Goal: Task Accomplishment & Management: Use online tool/utility

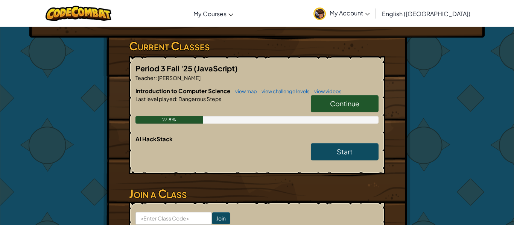
scroll to position [116, 0]
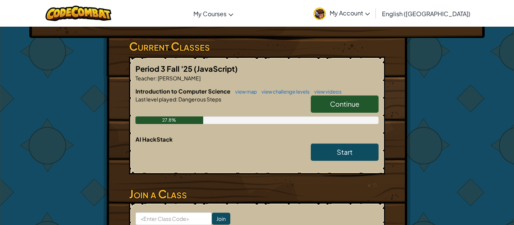
click at [340, 103] on span "Continue" at bounding box center [344, 104] width 29 height 9
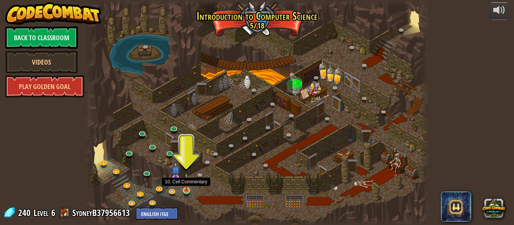
click at [183, 186] on img at bounding box center [186, 182] width 8 height 18
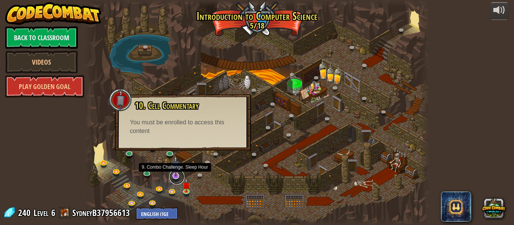
click at [178, 177] on link at bounding box center [176, 177] width 15 height 15
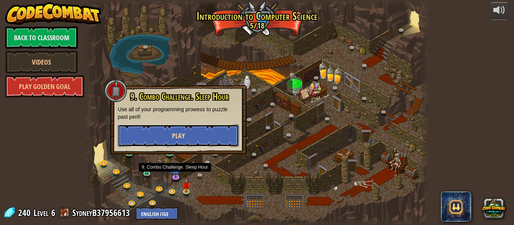
click at [154, 142] on button "Play" at bounding box center [178, 135] width 121 height 23
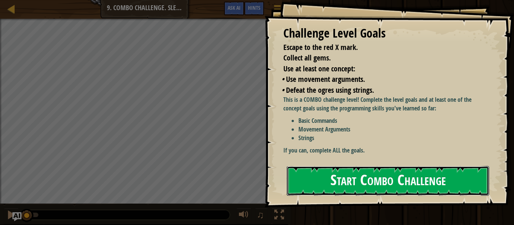
click at [340, 178] on button "Start Combo Challenge" at bounding box center [388, 181] width 202 height 30
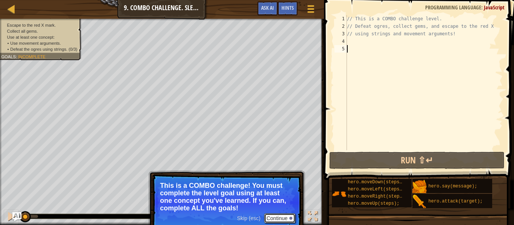
click at [278, 218] on button "Continue" at bounding box center [279, 219] width 31 height 10
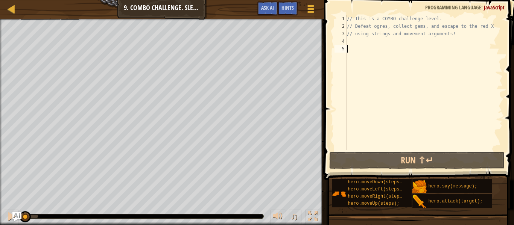
click at [357, 40] on div "// This is a COMBO challenge level. // Defeat ogres, collect gems, and escape t…" at bounding box center [423, 90] width 157 height 150
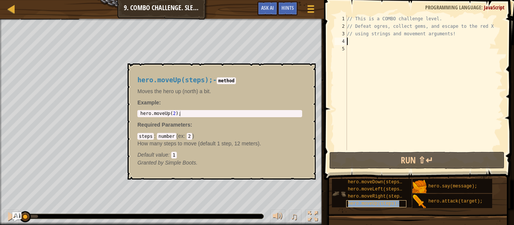
click at [384, 204] on span "hero.moveUp(steps);" at bounding box center [374, 203] width 52 height 5
click at [372, 85] on div "// This is a COMBO challenge level. // Defeat ogres, collect gems, and escape t…" at bounding box center [423, 90] width 157 height 150
type textarea "h"
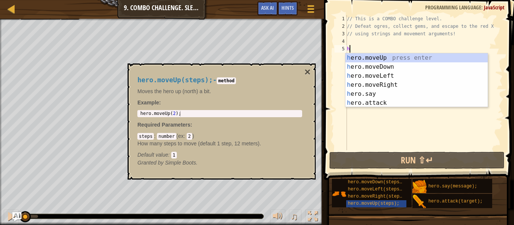
scroll to position [3, 0]
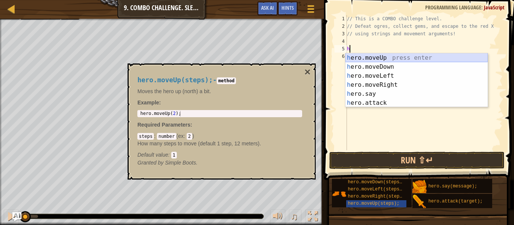
click at [364, 58] on div "h ero.moveUp press enter h ero.moveDown press enter h ero.moveLeft press enter …" at bounding box center [416, 89] width 142 height 72
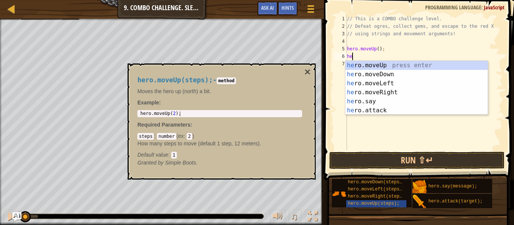
scroll to position [3, 0]
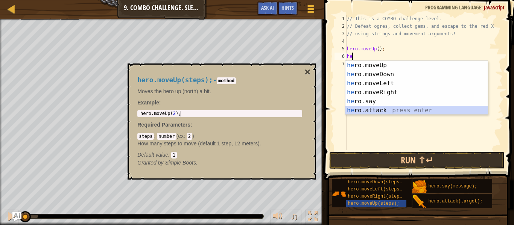
click at [367, 109] on div "he ro.moveUp press enter he ro.moveDown press enter he ro.moveLeft press enter …" at bounding box center [416, 97] width 142 height 72
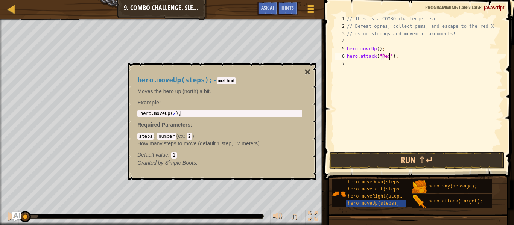
scroll to position [3, 7]
type textarea "hero.attack("Rexxar");"
click at [357, 67] on div "// This is a COMBO challenge level. // Defeat ogres, collect gems, and escape t…" at bounding box center [423, 90] width 157 height 150
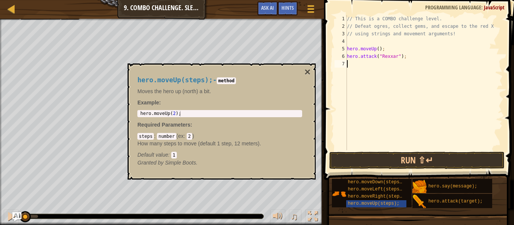
click at [438, 59] on div "// This is a COMBO challenge level. // Defeat ogres, collect gems, and escape t…" at bounding box center [423, 90] width 157 height 150
type textarea "hero.attack("Rexxar");"
drag, startPoint x: 424, startPoint y: 58, endPoint x: 345, endPoint y: 60, distance: 79.8
click at [345, 60] on div "hero.attack("Rexxar"); 1 2 3 4 5 6 7 // This is a COMBO challenge level. // Def…" at bounding box center [418, 82] width 170 height 135
click at [349, 65] on div "// This is a COMBO challenge level. // Defeat ogres, collect gems, and escape t…" at bounding box center [423, 90] width 157 height 150
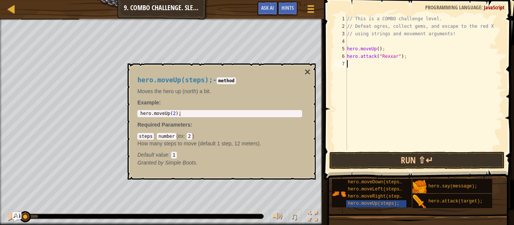
paste textarea "hero.attack("Rexxar");"
type textarea "hero.attack("Rexxar");"
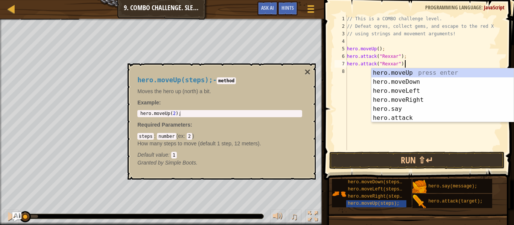
click at [350, 71] on div "// This is a COMBO challenge level. // Defeat ogres, collect gems, and escape t…" at bounding box center [423, 90] width 157 height 150
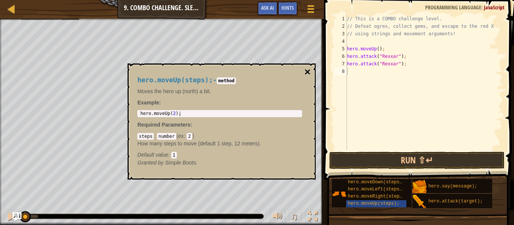
click at [306, 72] on button "×" at bounding box center [307, 72] width 6 height 11
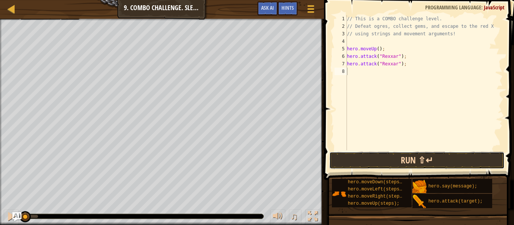
click at [378, 156] on button "Run ⇧↵" at bounding box center [416, 160] width 175 height 17
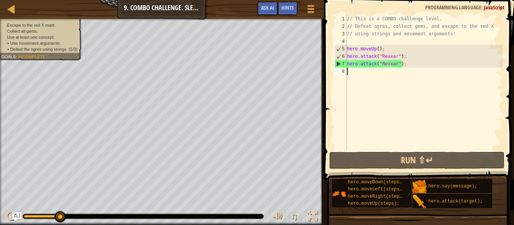
click at [363, 74] on div "// This is a COMBO challenge level. // Defeat ogres, collect gems, and escape t…" at bounding box center [423, 90] width 157 height 150
type textarea "h"
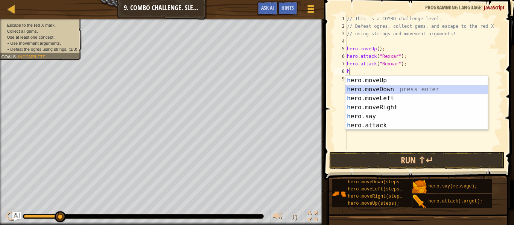
click at [375, 89] on div "h ero.moveUp press enter h ero.moveDown press enter h ero.moveLeft press enter …" at bounding box center [416, 112] width 142 height 72
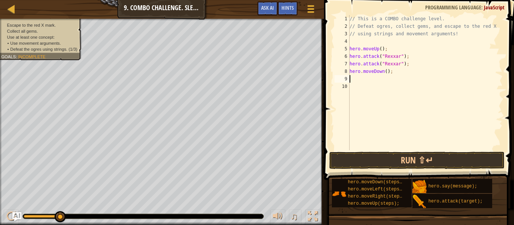
click at [386, 73] on div "// This is a COMBO challenge level. // Defeat ogres, collect gems, and escape t…" at bounding box center [425, 90] width 155 height 150
type textarea "hero.moveDown(2);"
click at [366, 80] on div "// This is a COMBO challenge level. // Defeat ogres, collect gems, and escape t…" at bounding box center [425, 90] width 155 height 150
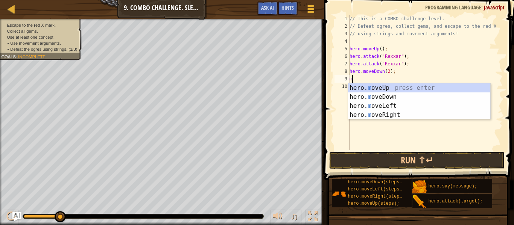
type textarea "mo"
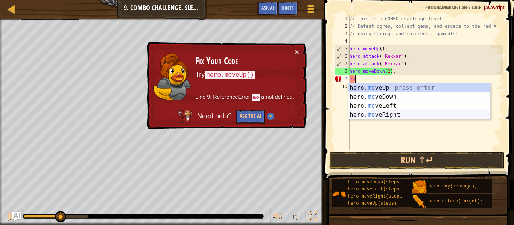
click at [377, 115] on div "hero. mo veUp press enter hero. mo veDown press enter hero. mo veLeft press ent…" at bounding box center [419, 110] width 142 height 54
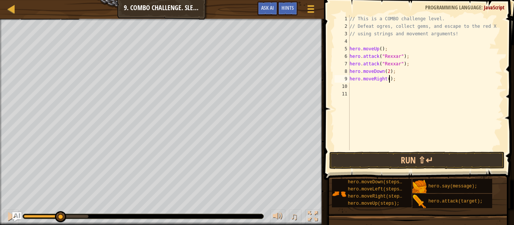
click at [389, 81] on div "// This is a COMBO challenge level. // Defeat ogres, collect gems, and escape t…" at bounding box center [425, 90] width 155 height 150
type textarea "hero.moveRight(2);"
click at [358, 85] on div "// This is a COMBO challenge level. // Defeat ogres, collect gems, and escape t…" at bounding box center [425, 90] width 155 height 150
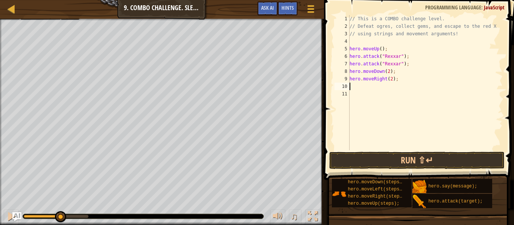
click at [358, 84] on div "// This is a COMBO challenge level. // Defeat ogres, collect gems, and escape t…" at bounding box center [425, 90] width 155 height 150
type textarea "m"
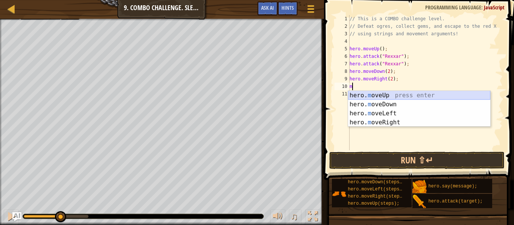
click at [367, 97] on div "hero. m oveUp press enter hero. m oveDown press enter hero. m oveLeft press ent…" at bounding box center [419, 118] width 142 height 54
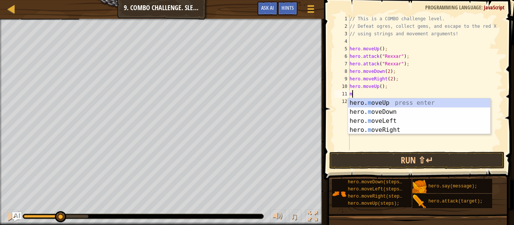
type textarea "mo"
click at [375, 121] on div "hero. mo veUp press enter hero. mo veDown press enter hero. mo veLeft press ent…" at bounding box center [419, 126] width 142 height 54
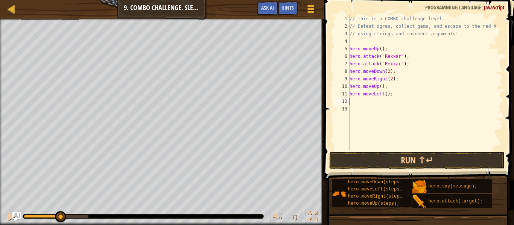
click at [386, 95] on div "// This is a COMBO challenge level. // Defeat ogres, collect gems, and escape t…" at bounding box center [425, 90] width 155 height 150
type textarea "hero.moveLeft(2);"
click at [377, 102] on div "// This is a COMBO challenge level. // Defeat ogres, collect gems, and escape t…" at bounding box center [425, 90] width 155 height 150
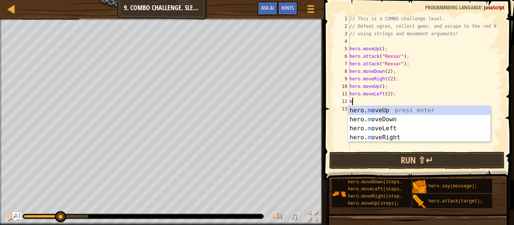
type textarea "mo"
click at [389, 112] on div "hero. mo veUp press enter hero. mo veDown press enter hero. mo veLeft press ent…" at bounding box center [419, 133] width 142 height 54
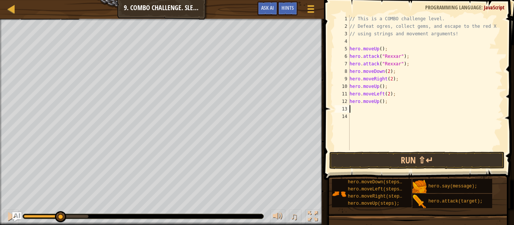
scroll to position [3, 0]
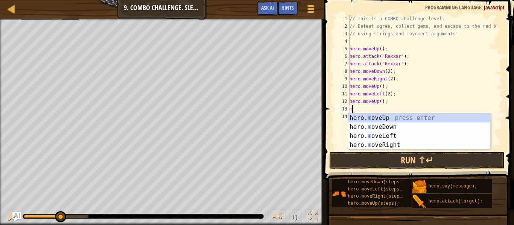
type textarea "mo"
click at [390, 146] on div "hero. mo veUp press enter hero. mo veDown press enter hero. mo veLeft press ent…" at bounding box center [419, 141] width 142 height 54
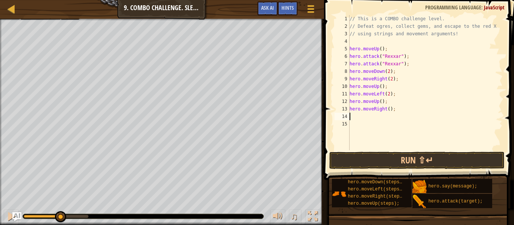
scroll to position [3, 0]
click at [390, 158] on button "Run ⇧↵" at bounding box center [416, 160] width 175 height 17
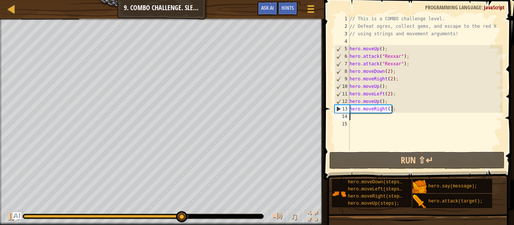
click at [389, 87] on div "// This is a COMBO challenge level. // Defeat ogres, collect gems, and escape t…" at bounding box center [425, 90] width 155 height 150
type textarea "hero.moveUp();"
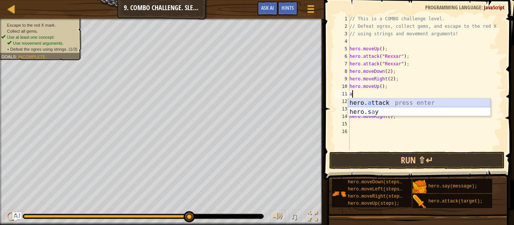
click at [400, 105] on div "hero. a ttack press enter hero.s a y press enter" at bounding box center [419, 117] width 142 height 36
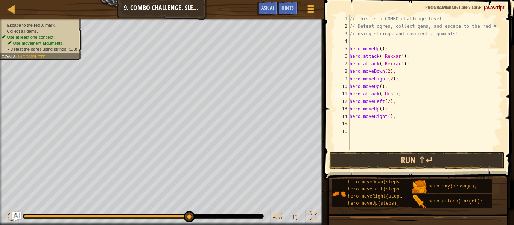
scroll to position [3, 7]
drag, startPoint x: 405, startPoint y: 94, endPoint x: 349, endPoint y: 96, distance: 55.3
click at [349, 96] on div "// This is a COMBO challenge level. // Defeat ogres, collect gems, and escape t…" at bounding box center [425, 90] width 155 height 150
click at [405, 89] on div "// This is a COMBO challenge level. // Defeat ogres, collect gems, and escape t…" at bounding box center [425, 90] width 155 height 150
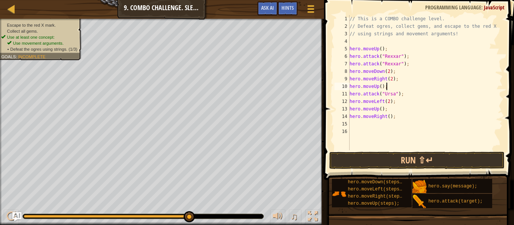
click at [405, 96] on div "// This is a COMBO challenge level. // Defeat ogres, collect gems, and escape t…" at bounding box center [425, 90] width 155 height 150
type textarea "hero.attack("Ursa");"
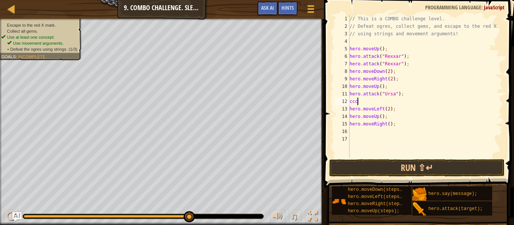
scroll to position [3, 0]
type textarea "c"
paste textarea "hero.attack("Ursa");"
type textarea "hero.attack("Ursa");"
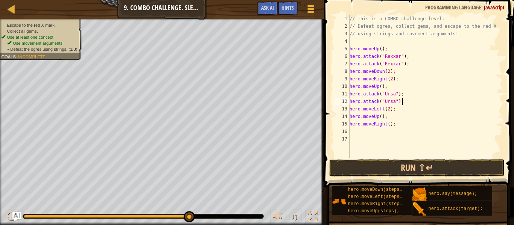
click at [372, 131] on div "// This is a COMBO challenge level. // Defeat ogres, collect gems, and escape t…" at bounding box center [425, 94] width 155 height 158
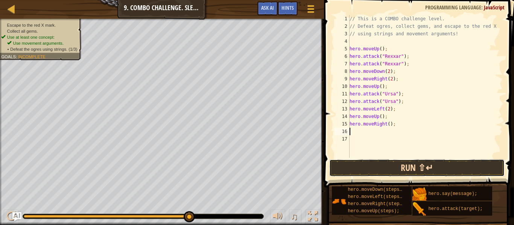
click at [383, 161] on button "Run ⇧↵" at bounding box center [416, 167] width 175 height 17
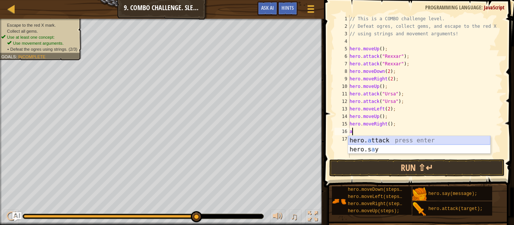
click at [387, 140] on div "hero. a ttack press enter hero.s a y press enter" at bounding box center [419, 154] width 142 height 36
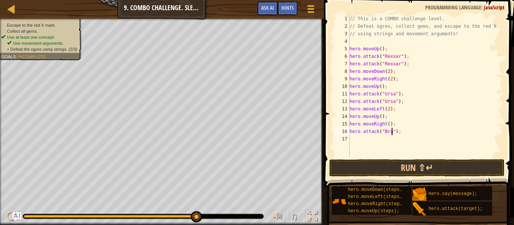
scroll to position [3, 7]
type textarea "hero.attack("[PERSON_NAME]");"
drag, startPoint x: 406, startPoint y: 131, endPoint x: 351, endPoint y: 132, distance: 55.7
click at [351, 132] on div "// This is a COMBO challenge level. // Defeat ogres, collect gems, and escape t…" at bounding box center [425, 94] width 155 height 158
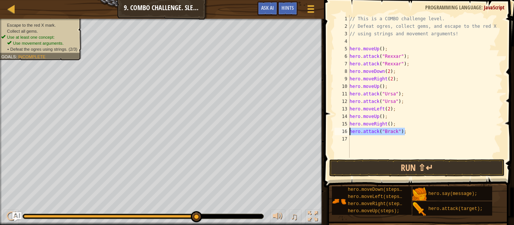
click at [350, 138] on div "// This is a COMBO challenge level. // Defeat ogres, collect gems, and escape t…" at bounding box center [425, 94] width 155 height 158
paste textarea "hero.attack("[PERSON_NAME]");"
type textarea "hero.attack("[PERSON_NAME]");"
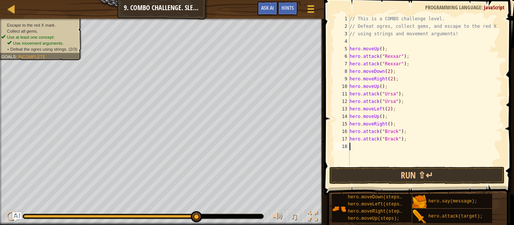
click at [366, 151] on div "// This is a COMBO challenge level. // Defeat ogres, collect gems, and escape t…" at bounding box center [425, 97] width 155 height 165
type textarea "h"
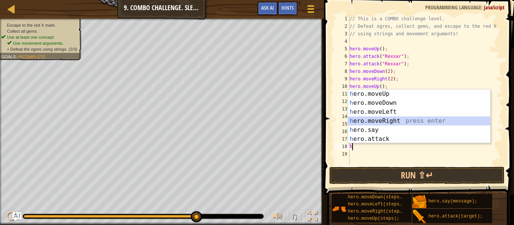
click at [375, 120] on div "h ero.moveUp press enter h ero.moveDown press enter h ero.moveLeft press enter …" at bounding box center [419, 126] width 142 height 72
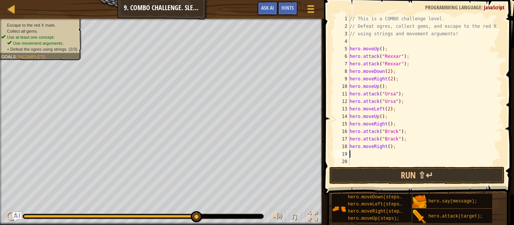
click at [388, 148] on div "// This is a COMBO challenge level. // Defeat ogres, collect gems, and escape t…" at bounding box center [425, 97] width 155 height 165
type textarea "hero.moveRight(2);"
click at [386, 176] on button "Run ⇧↵" at bounding box center [416, 175] width 175 height 17
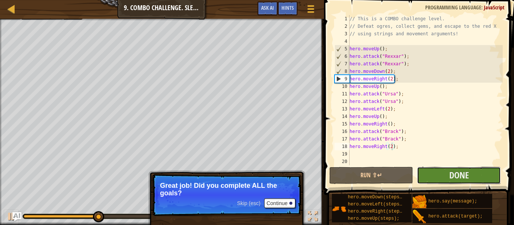
click at [437, 172] on button "Done" at bounding box center [459, 175] width 84 height 17
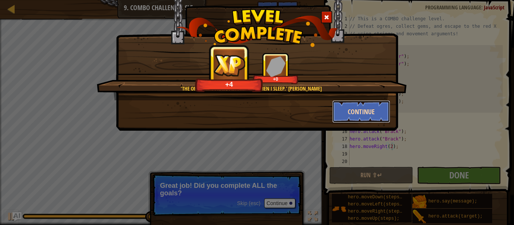
click at [370, 114] on button "Continue" at bounding box center [361, 111] width 58 height 23
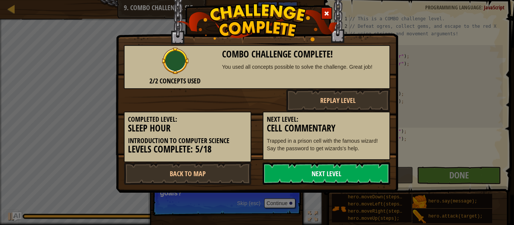
click at [324, 179] on link "Next Level" at bounding box center [327, 173] width 128 height 23
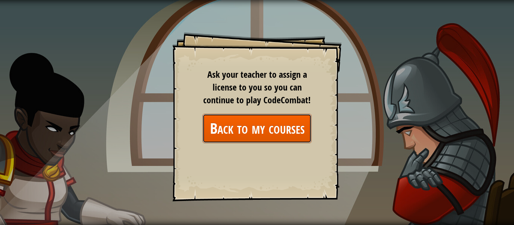
click at [277, 134] on link "Back to my courses" at bounding box center [256, 128] width 109 height 29
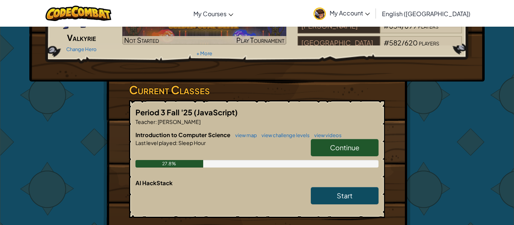
scroll to position [77, 0]
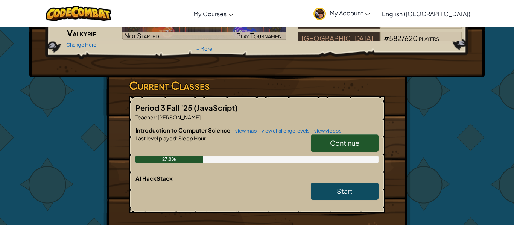
click at [320, 138] on link "Continue" at bounding box center [345, 143] width 68 height 17
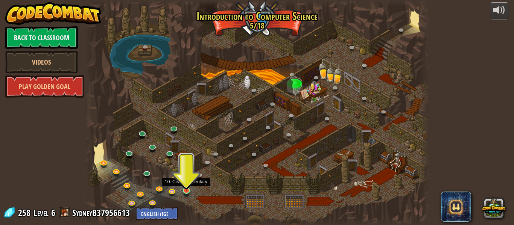
click at [189, 191] on img at bounding box center [186, 182] width 8 height 18
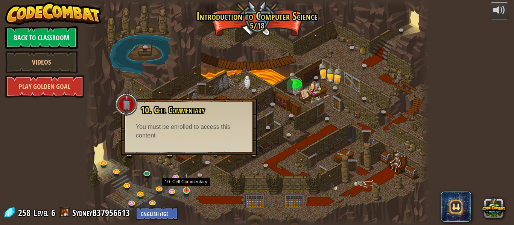
click at [188, 190] on img at bounding box center [186, 182] width 8 height 18
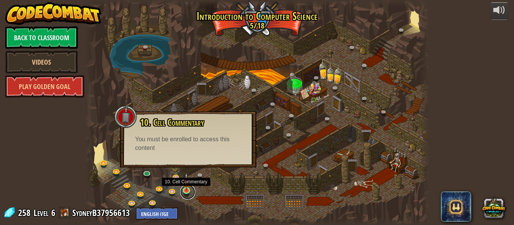
click at [188, 191] on link at bounding box center [187, 192] width 15 height 15
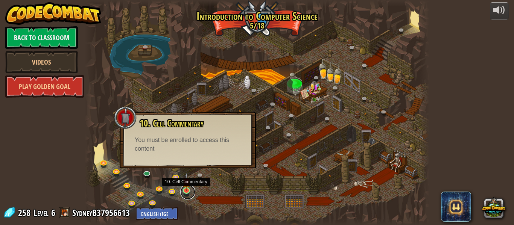
click at [188, 191] on link at bounding box center [187, 192] width 15 height 15
click at [201, 185] on div at bounding box center [257, 112] width 345 height 225
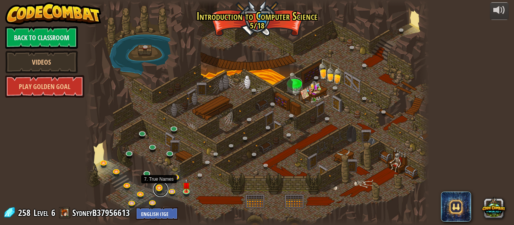
click at [161, 190] on link at bounding box center [160, 189] width 15 height 15
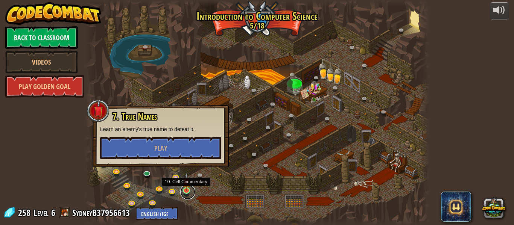
click at [186, 191] on link at bounding box center [187, 192] width 15 height 15
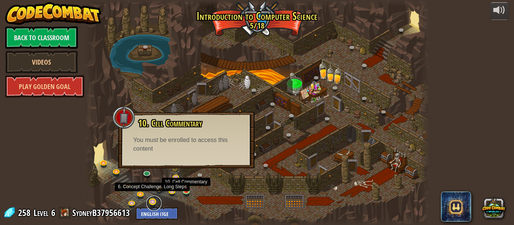
click at [154, 200] on link at bounding box center [153, 203] width 15 height 15
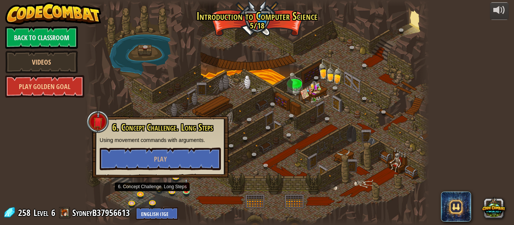
click at [270, 208] on div at bounding box center [257, 112] width 345 height 225
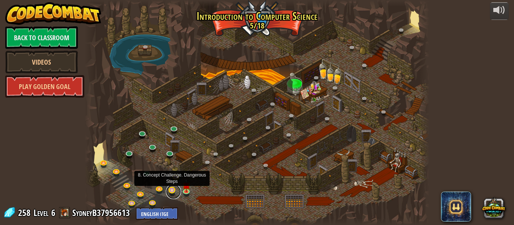
click at [172, 191] on link at bounding box center [173, 191] width 15 height 15
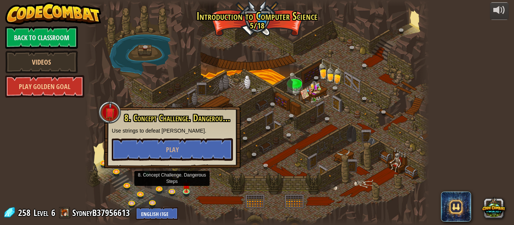
click at [242, 181] on div at bounding box center [257, 112] width 345 height 225
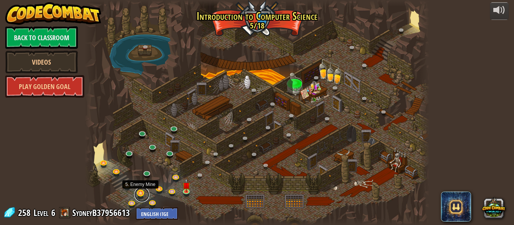
click at [138, 193] on link at bounding box center [141, 194] width 15 height 15
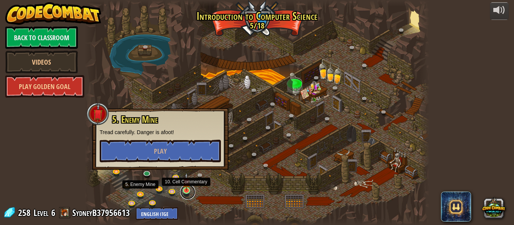
click at [188, 193] on link at bounding box center [187, 192] width 15 height 15
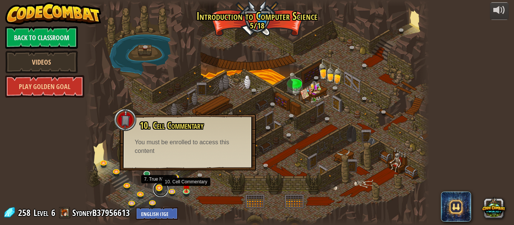
click at [161, 190] on link at bounding box center [160, 189] width 15 height 15
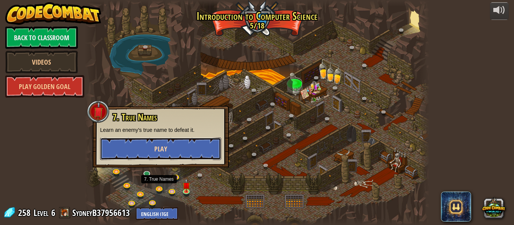
click at [158, 155] on button "Play" at bounding box center [160, 149] width 121 height 23
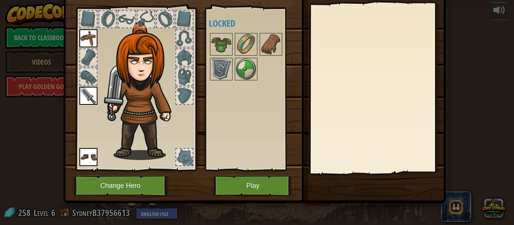
scroll to position [3, 0]
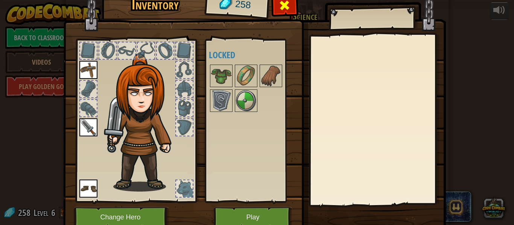
click at [286, 1] on span at bounding box center [284, 5] width 12 height 12
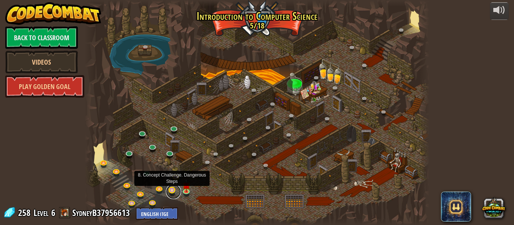
click at [172, 191] on link at bounding box center [173, 191] width 15 height 15
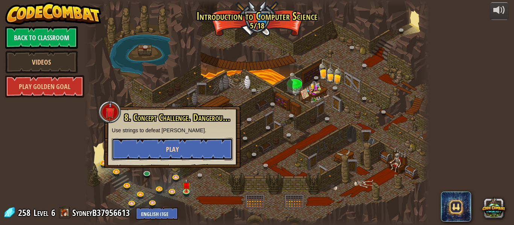
click at [183, 147] on button "Play" at bounding box center [172, 149] width 121 height 23
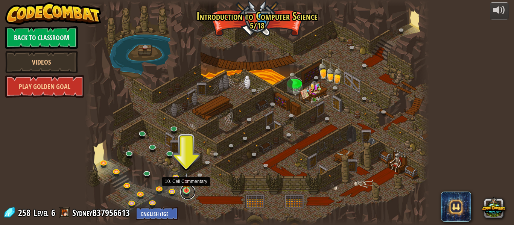
click at [187, 194] on link at bounding box center [187, 192] width 15 height 15
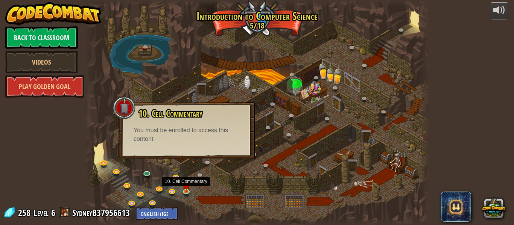
click at [229, 181] on div at bounding box center [257, 112] width 345 height 225
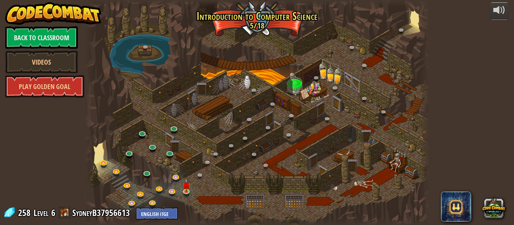
click at [277, 26] on div at bounding box center [257, 112] width 345 height 225
click at [487, 111] on div "powered by Back to Classroom Videos Play Golden Goal 25. Kithgard Gates (Locked…" at bounding box center [257, 112] width 514 height 225
click at [132, 201] on link at bounding box center [133, 203] width 15 height 15
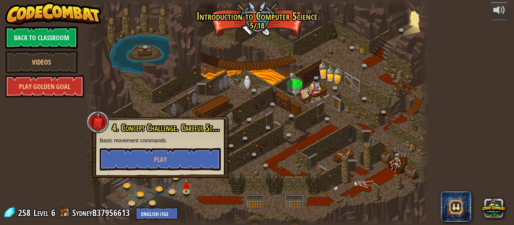
click at [80, 150] on div "powered by Back to Classroom Videos Play Golden Goal 25. Kithgard Gates (Locked…" at bounding box center [257, 112] width 514 height 225
click at [459, 105] on div "powered by Back to Classroom Videos Play Golden Goal 25. Kithgard Gates (Locked…" at bounding box center [257, 112] width 514 height 225
click at [195, 148] on button "Play" at bounding box center [160, 159] width 121 height 23
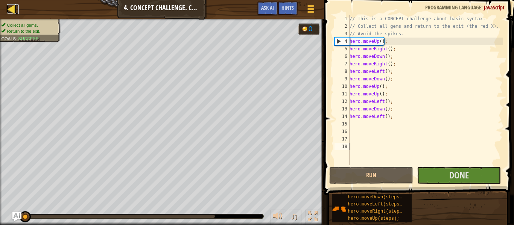
click at [10, 8] on div at bounding box center [11, 8] width 9 height 9
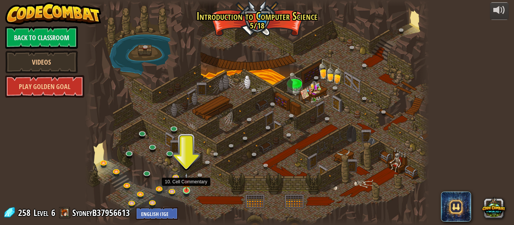
click at [184, 190] on img at bounding box center [186, 182] width 8 height 18
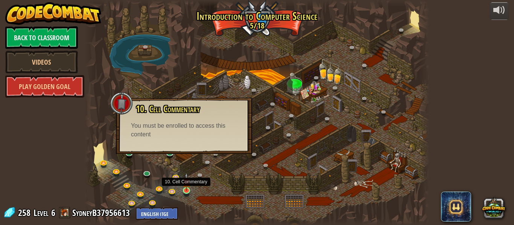
click at [187, 189] on img at bounding box center [186, 182] width 8 height 18
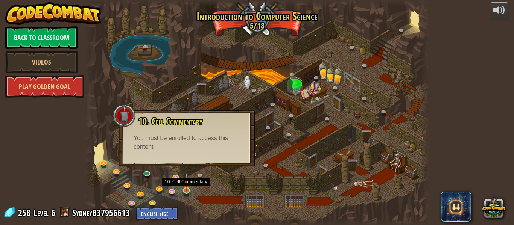
click at [187, 189] on img at bounding box center [186, 182] width 8 height 18
click at [62, 212] on span at bounding box center [64, 212] width 11 height 11
click at [62, 213] on span at bounding box center [64, 212] width 11 height 11
click at [66, 213] on span at bounding box center [64, 212] width 11 height 11
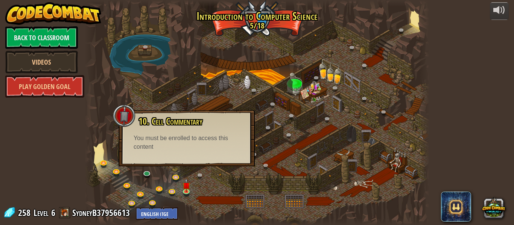
click at [66, 214] on span at bounding box center [64, 212] width 11 height 11
click at [69, 155] on div "powered by Back to Classroom Videos Play Golden Goal 25. Kithgard Gates (Locked…" at bounding box center [257, 112] width 514 height 225
click at [121, 123] on div at bounding box center [124, 116] width 23 height 23
click at [185, 173] on div at bounding box center [257, 112] width 345 height 225
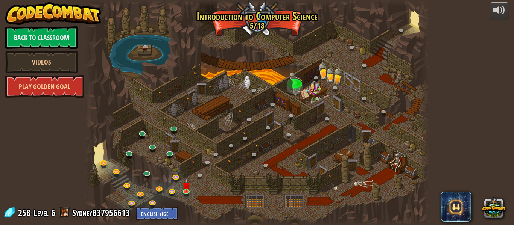
click at [64, 212] on span at bounding box center [64, 212] width 11 height 11
click at [86, 212] on link "SydneyB37956613" at bounding box center [102, 213] width 60 height 12
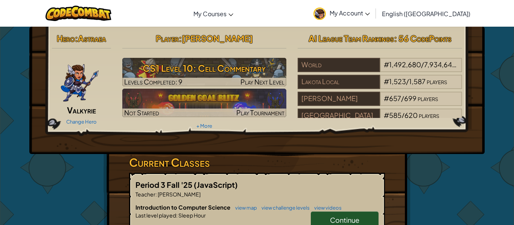
click at [326, 15] on img at bounding box center [319, 14] width 12 height 12
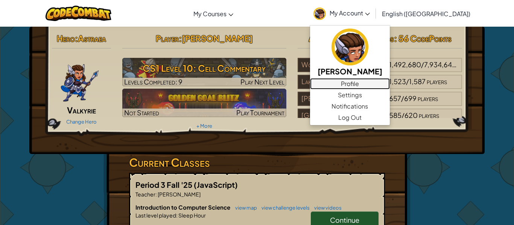
click at [390, 82] on link "Profile" at bounding box center [350, 83] width 80 height 11
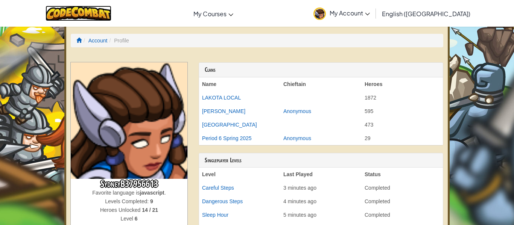
click at [79, 12] on img at bounding box center [79, 13] width 66 height 15
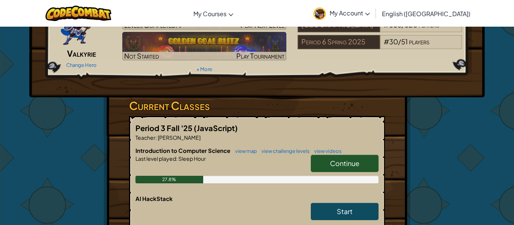
scroll to position [59, 0]
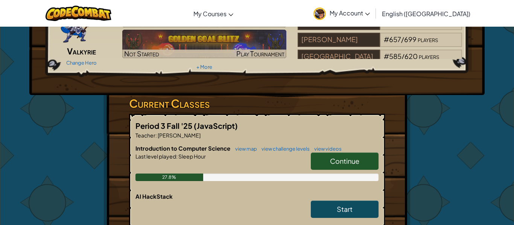
click at [368, 161] on link "Continue" at bounding box center [345, 161] width 68 height 17
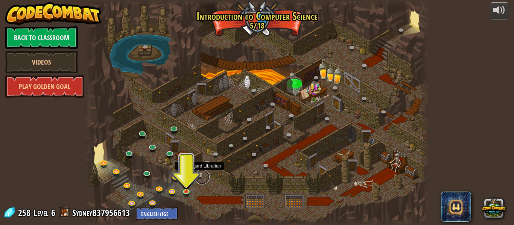
click at [200, 176] on link at bounding box center [201, 177] width 15 height 15
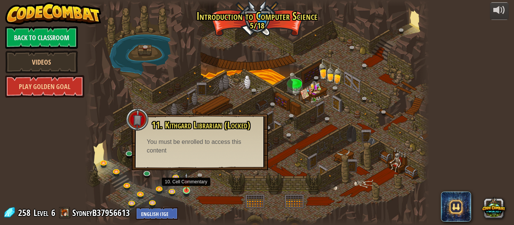
click at [190, 189] on img at bounding box center [186, 182] width 8 height 18
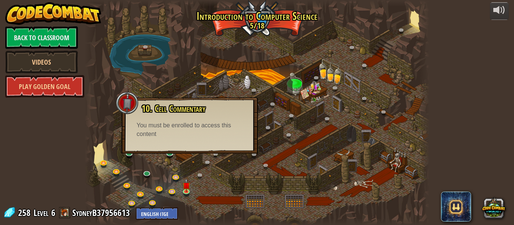
click at [179, 60] on div at bounding box center [257, 112] width 345 height 225
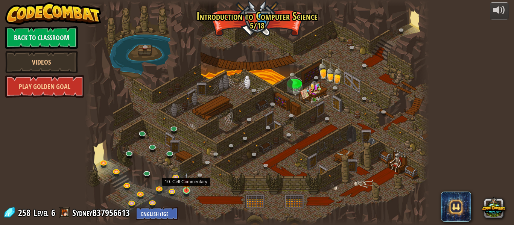
click at [183, 189] on img at bounding box center [186, 182] width 8 height 18
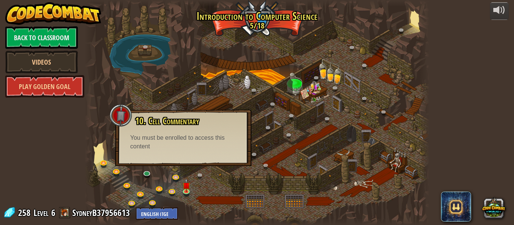
click at [145, 73] on div at bounding box center [257, 112] width 345 height 225
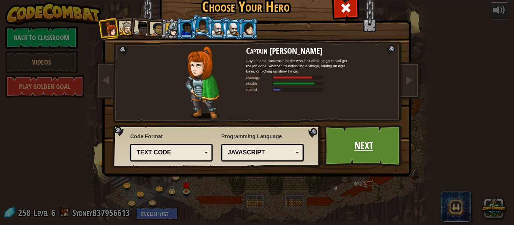
click at [363, 139] on link "Next" at bounding box center [363, 145] width 79 height 41
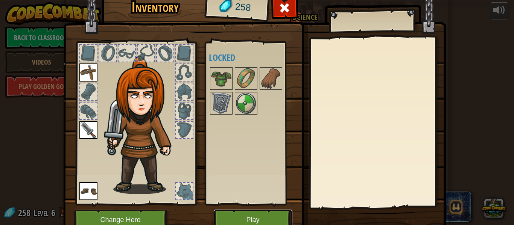
click at [275, 221] on button "Play" at bounding box center [253, 220] width 79 height 21
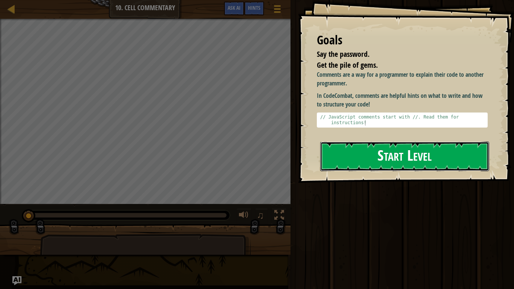
click at [365, 158] on button "Start Level" at bounding box center [404, 156] width 169 height 30
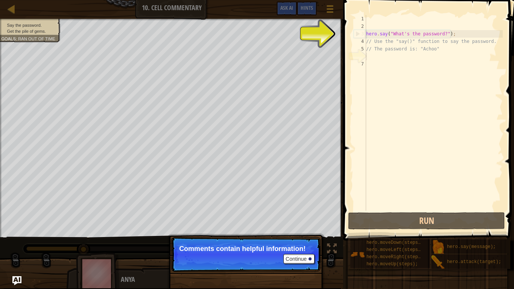
click at [235, 225] on p "Comments contain helpful information!" at bounding box center [246, 249] width 134 height 8
click at [297, 225] on button "Continue" at bounding box center [298, 259] width 31 height 10
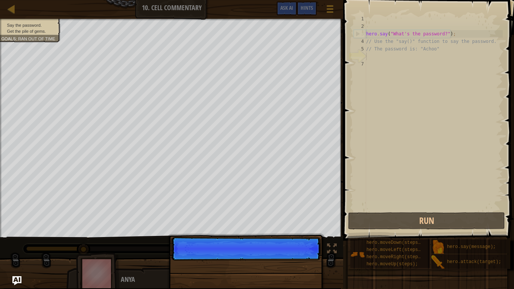
scroll to position [3, 0]
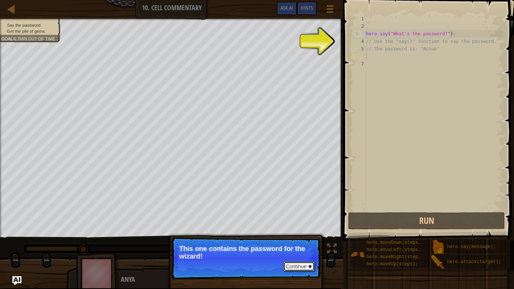
click at [297, 225] on button "Continue" at bounding box center [298, 266] width 31 height 10
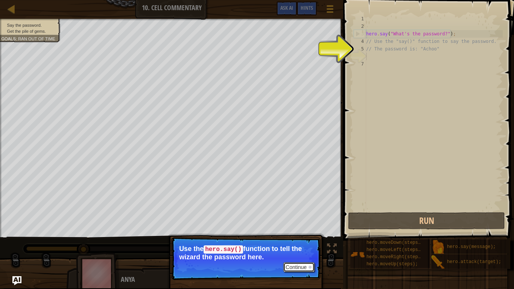
click at [302, 225] on button "Continue" at bounding box center [298, 267] width 31 height 10
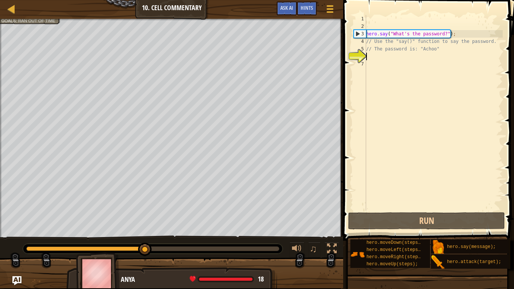
click at [380, 53] on div "hero . say ( "What's the password?" ) ; // Use the "say()" function to say the …" at bounding box center [433, 120] width 138 height 211
click at [465, 35] on div "hero . say ( "What's the password?" ) ; // Use the "say()" function to say the …" at bounding box center [433, 120] width 138 height 211
type textarea "hero.say("What's the password?");"
click at [391, 69] on div "hero . say ( "What's the password?" ) ; // Use the "say()" function to say the …" at bounding box center [433, 120] width 138 height 211
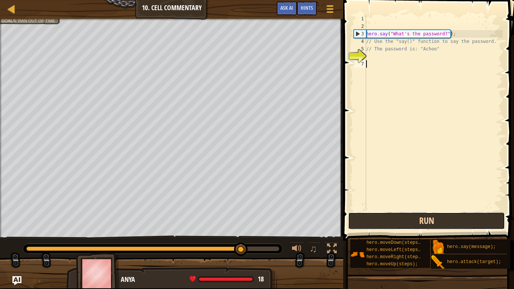
click at [430, 225] on button "Run" at bounding box center [426, 220] width 157 height 17
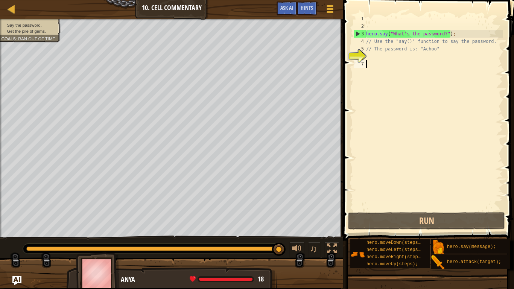
click at [382, 60] on div "hero . say ( "What's the password?" ) ; // Use the "say()" function to say the …" at bounding box center [433, 120] width 138 height 211
click at [381, 55] on div "hero . say ( "What's the password?" ) ; // Use the "say()" function to say the …" at bounding box center [433, 120] width 138 height 211
type textarea "h"
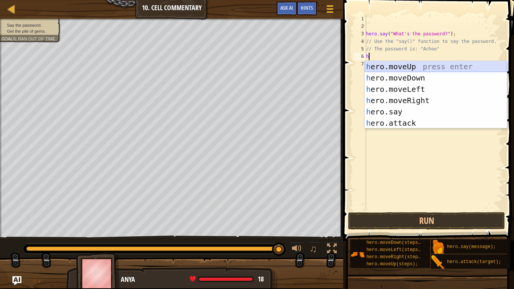
click at [396, 66] on div "h ero.moveUp press enter h ero.moveDown press enter h ero.moveLeft press enter …" at bounding box center [435, 106] width 142 height 90
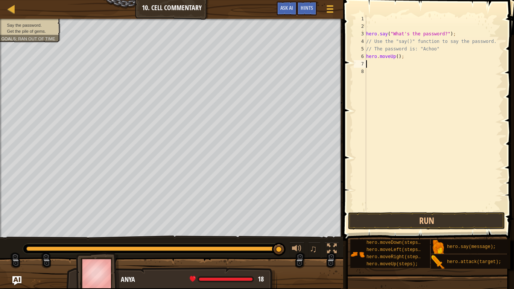
click at [417, 59] on div "hero . say ( "What's the password?" ) ; // Use the "say()" function to say the …" at bounding box center [433, 120] width 138 height 211
click at [397, 57] on div "hero . say ( "What's the password?" ) ; // Use the "say()" function to say the …" at bounding box center [433, 120] width 138 height 211
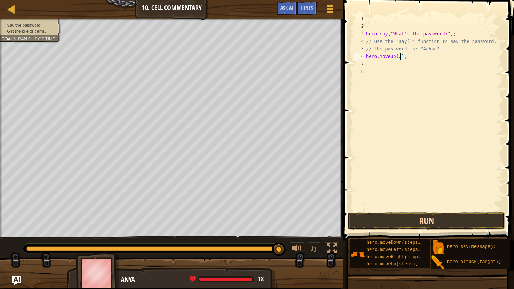
type textarea "hero.moveUp(2);"
click at [416, 220] on button "Run" at bounding box center [426, 220] width 157 height 17
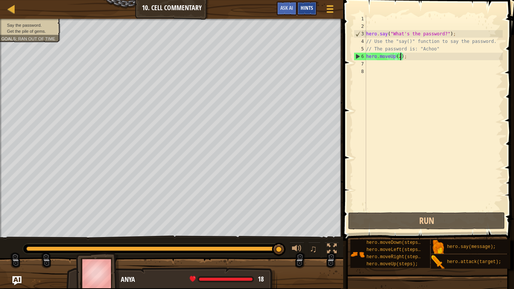
click at [304, 9] on span "Hints" at bounding box center [307, 7] width 12 height 7
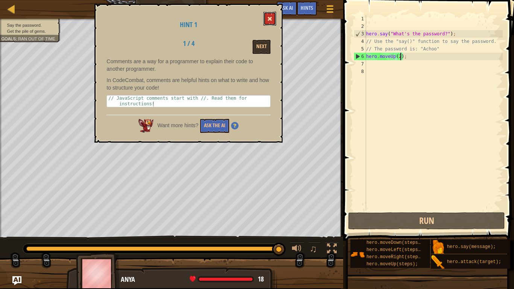
click at [272, 18] on span at bounding box center [269, 18] width 5 height 5
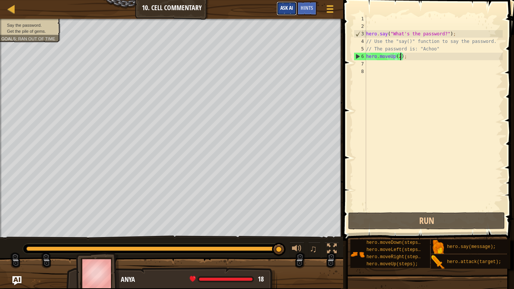
click at [285, 5] on span "Ask AI" at bounding box center [286, 7] width 13 height 7
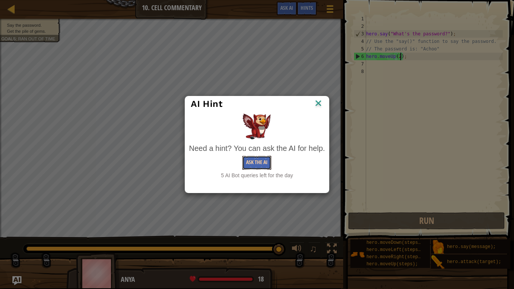
click at [263, 165] on button "Ask the AI" at bounding box center [256, 163] width 29 height 14
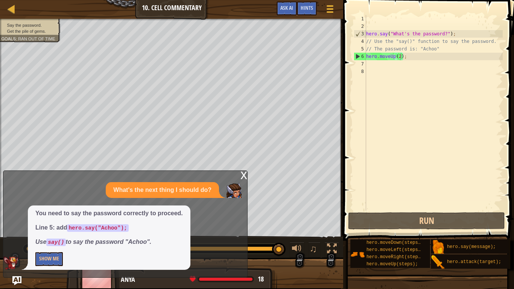
click at [246, 172] on div "x" at bounding box center [243, 175] width 7 height 8
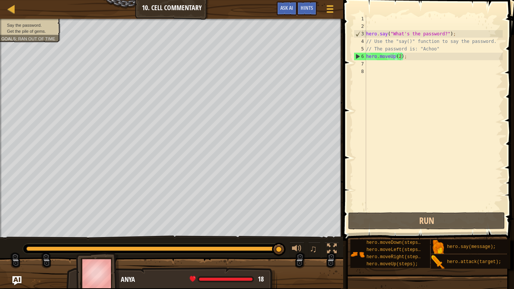
click at [408, 61] on div "hero . say ( "What's the password?" ) ; // Use the "say()" function to say the …" at bounding box center [433, 120] width 138 height 211
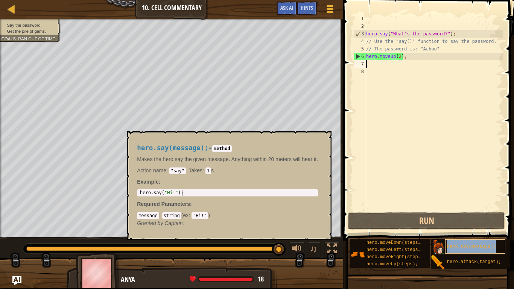
click at [454, 225] on div "hero.say(message);" at bounding box center [475, 246] width 60 height 14
click at [488, 225] on span "hero.say(message);" at bounding box center [471, 246] width 49 height 5
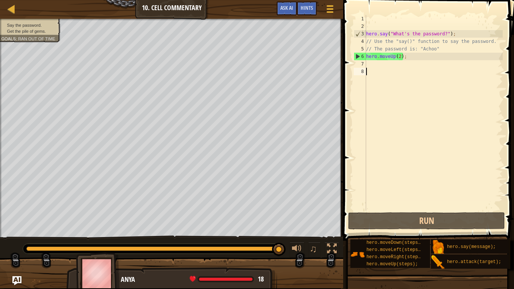
click at [377, 68] on div "hero . say ( "What's the password?" ) ; // Use the "say()" function to say the …" at bounding box center [433, 120] width 138 height 211
click at [377, 63] on div "hero . say ( "What's the password?" ) ; // Use the "say()" function to say the …" at bounding box center [433, 120] width 138 height 211
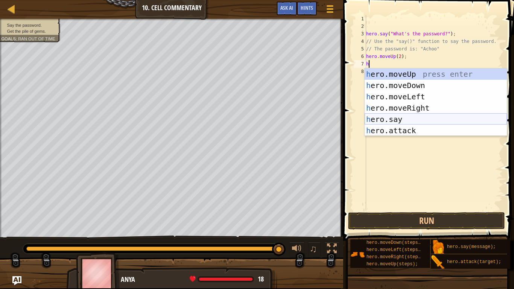
click at [396, 123] on div "h ero.moveUp press enter h ero.moveDown press enter h ero.moveLeft press enter …" at bounding box center [435, 113] width 142 height 90
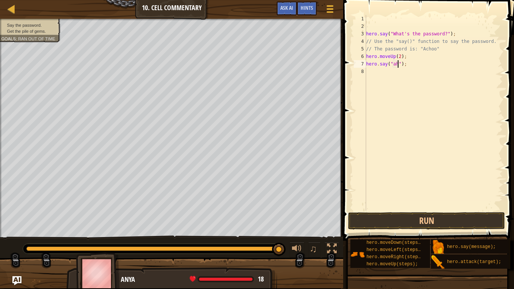
scroll to position [3, 5]
type textarea "hero.say("ahcoo");"
click at [468, 220] on button "Run" at bounding box center [426, 220] width 157 height 17
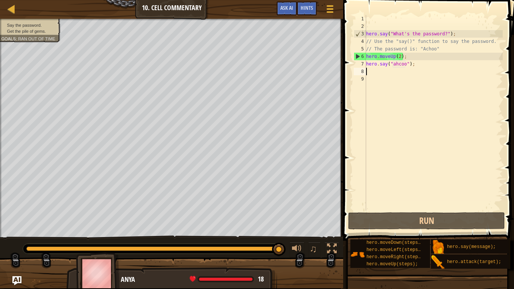
click at [407, 58] on div "hero . say ( "What's the password?" ) ; // Use the "say()" function to say the …" at bounding box center [433, 120] width 138 height 211
type textarea "hero.moveUp(2);"
drag, startPoint x: 407, startPoint y: 58, endPoint x: 360, endPoint y: 55, distance: 46.3
click at [360, 55] on div "hero.moveUp(2); 1 2 3 4 5 6 7 8 9 hero . say ( "What's the password?" ) ; // Us…" at bounding box center [427, 113] width 150 height 196
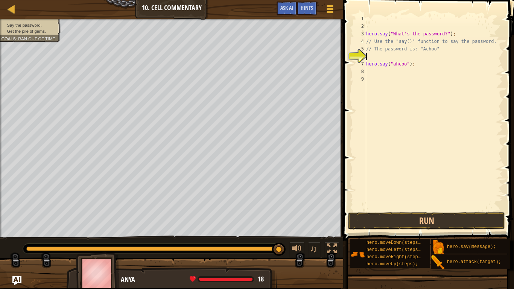
type textarea "// The password is: "Achoo""
click at [410, 64] on div "hero . say ( "What's the password?" ) ; // Use the "say()" function to say the …" at bounding box center [433, 120] width 138 height 211
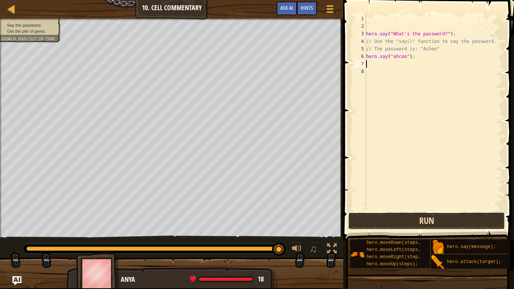
click at [425, 223] on button "Run" at bounding box center [426, 220] width 157 height 17
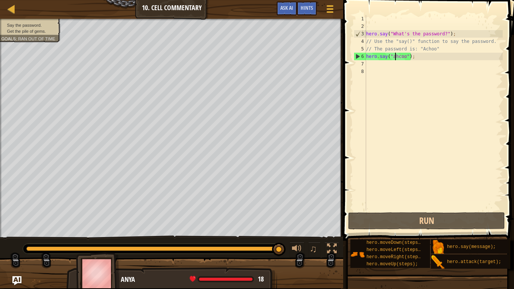
click at [395, 58] on div "hero . say ( "What's the password?" ) ; // Use the "say()" function to say the …" at bounding box center [433, 120] width 138 height 211
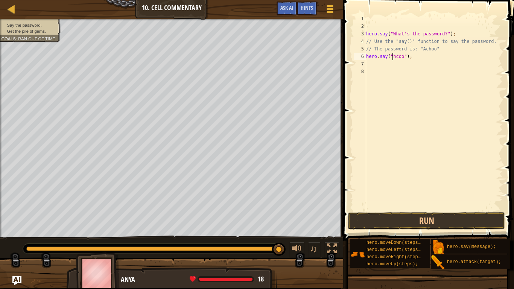
scroll to position [3, 5]
type textarea "hero.say("Ahcoo");"
click at [415, 222] on button "Run" at bounding box center [426, 220] width 157 height 17
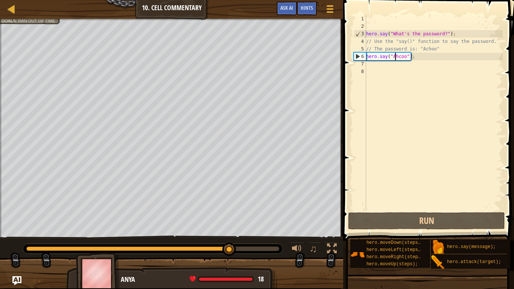
click at [399, 114] on div "hero . say ( "What's the password?" ) ; // Use the "say()" function to say the …" at bounding box center [433, 120] width 138 height 211
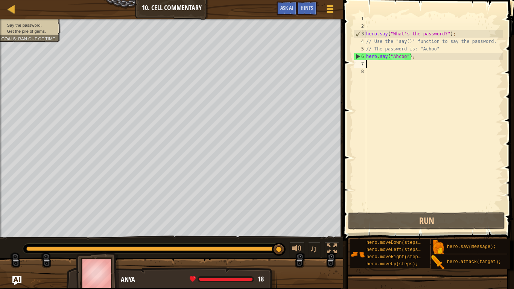
click at [414, 61] on div "hero . say ( "What's the password?" ) ; // Use the "say()" function to say the …" at bounding box center [433, 120] width 138 height 211
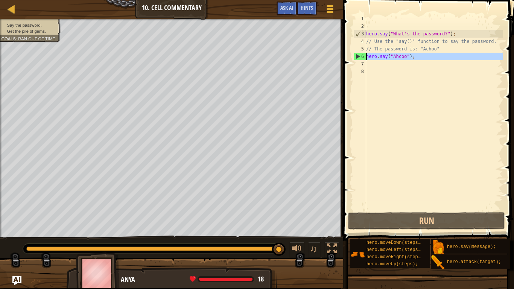
click at [366, 55] on div "6" at bounding box center [360, 57] width 12 height 8
type textarea "hero.say("Ahcoo");"
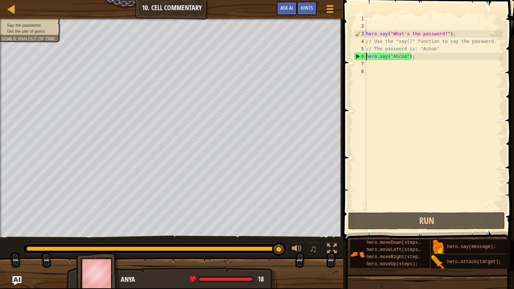
click at [367, 59] on div "hero . say ( "What's the password?" ) ; // Use the "say()" function to say the …" at bounding box center [433, 120] width 138 height 211
click at [366, 55] on div "hero . say ( "What's the password?" ) ; // Use the "say()" function to say the …" at bounding box center [433, 113] width 138 height 196
click at [367, 55] on div "hero . say ( "What's the password?" ) ; // Use the "say()" function to say the …" at bounding box center [433, 120] width 138 height 211
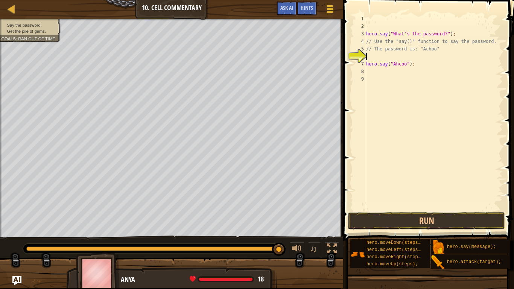
click at [369, 56] on div "hero . say ( "What's the password?" ) ; // Use the "say()" function to say the …" at bounding box center [433, 120] width 138 height 211
type textarea "h"
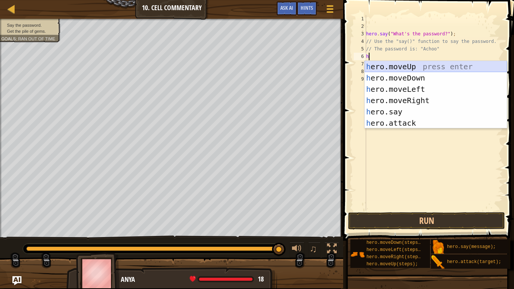
click at [375, 65] on div "h ero.moveUp press enter h ero.moveDown press enter h ero.moveLeft press enter …" at bounding box center [435, 106] width 142 height 90
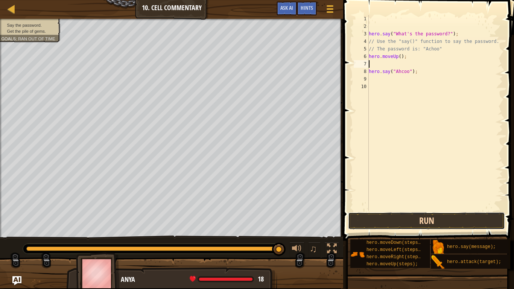
click at [414, 215] on button "Run" at bounding box center [426, 220] width 157 height 17
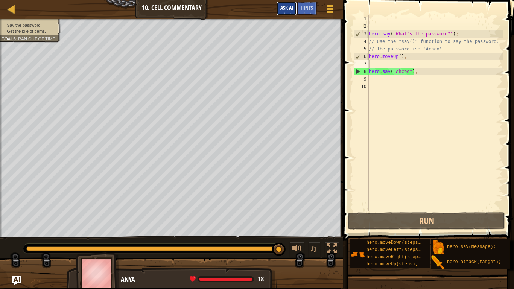
click at [287, 7] on span "Ask AI" at bounding box center [286, 7] width 13 height 7
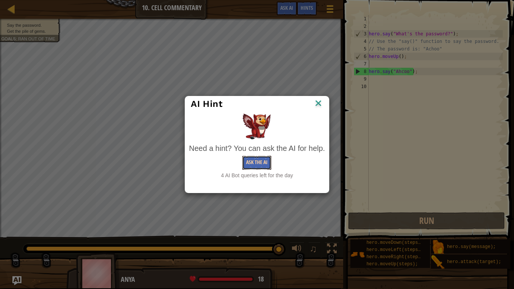
click at [262, 162] on button "Ask the AI" at bounding box center [256, 163] width 29 height 14
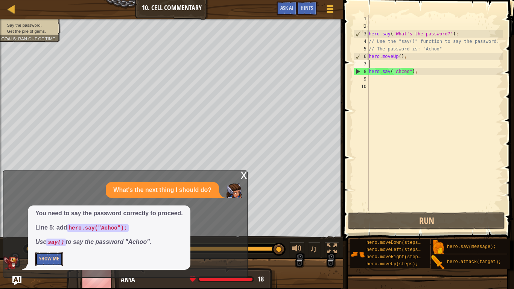
click at [47, 225] on button "Show Me" at bounding box center [48, 259] width 27 height 14
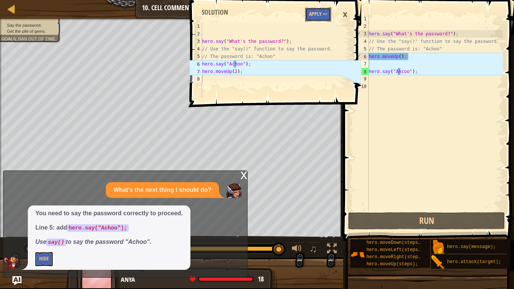
click at [319, 18] on button "Apply =>" at bounding box center [318, 15] width 26 height 14
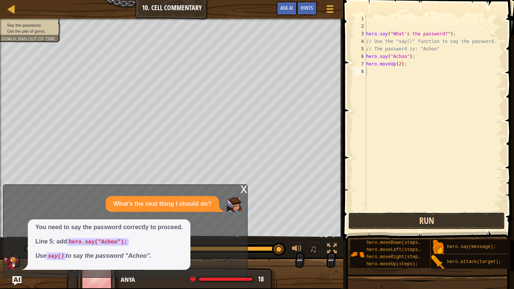
click at [391, 223] on button "Run" at bounding box center [426, 220] width 157 height 17
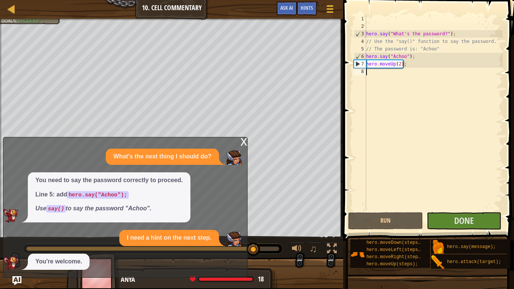
click at [244, 145] on div "x" at bounding box center [243, 141] width 7 height 8
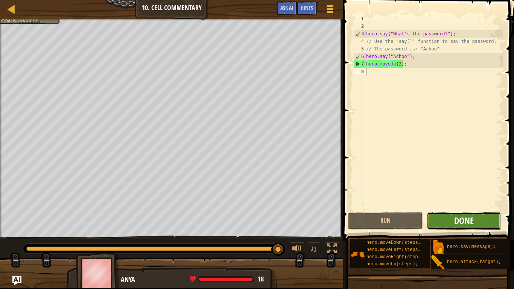
click at [472, 219] on span "Done" at bounding box center [464, 220] width 20 height 12
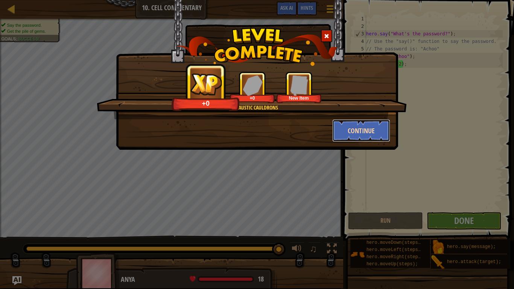
click at [369, 133] on button "Continue" at bounding box center [361, 130] width 58 height 23
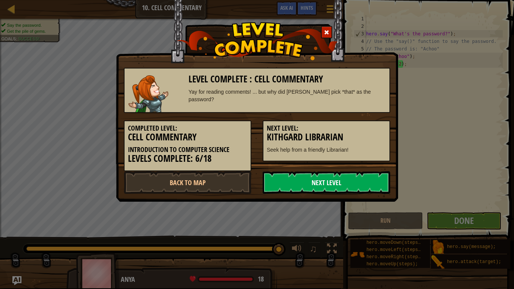
click at [348, 187] on link "Next Level" at bounding box center [327, 182] width 128 height 23
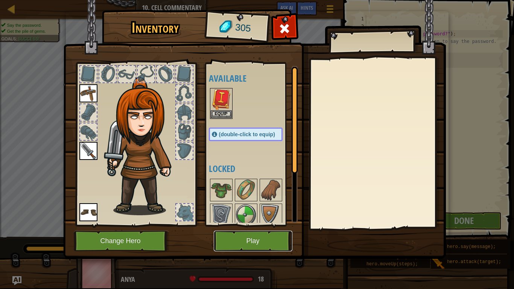
click at [255, 225] on button "Play" at bounding box center [253, 241] width 79 height 21
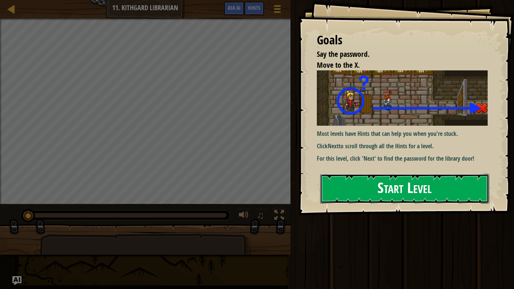
click at [390, 185] on button "Start Level" at bounding box center [404, 189] width 169 height 30
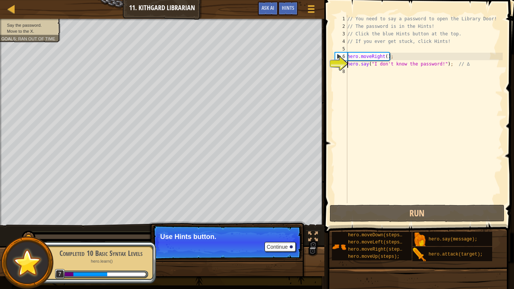
click at [234, 225] on p "Use Hints button." at bounding box center [227, 237] width 134 height 8
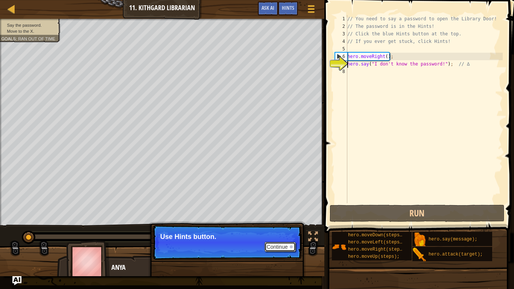
click at [279, 225] on button "Continue" at bounding box center [279, 247] width 31 height 10
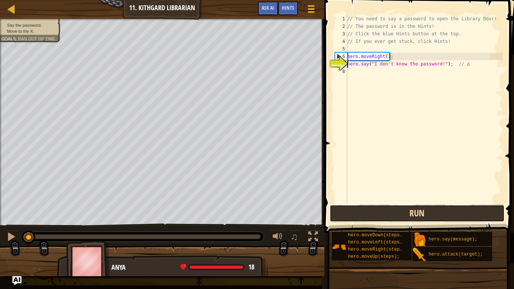
click at [429, 211] on button "Run" at bounding box center [416, 213] width 175 height 17
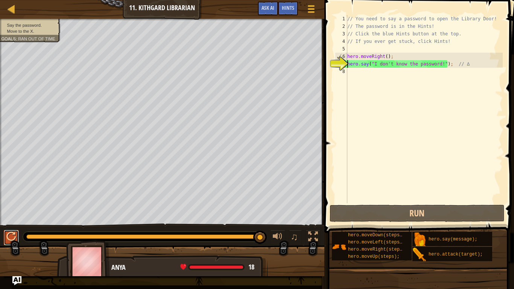
click at [13, 225] on div at bounding box center [11, 237] width 10 height 10
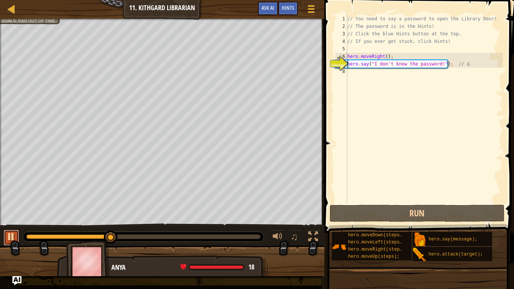
click at [12, 225] on div at bounding box center [11, 237] width 10 height 10
click at [442, 64] on div "// You need to say a password to open the Library Door! // The password is in t…" at bounding box center [424, 116] width 157 height 203
click at [263, 4] on button "Ask AI" at bounding box center [268, 9] width 20 height 14
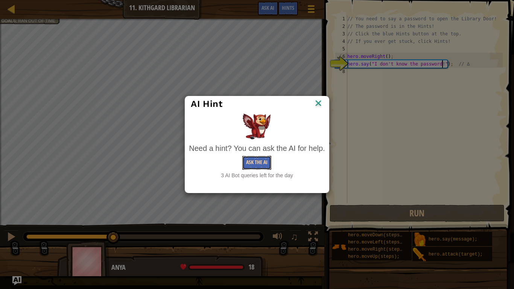
click at [258, 163] on button "Ask the AI" at bounding box center [256, 163] width 29 height 14
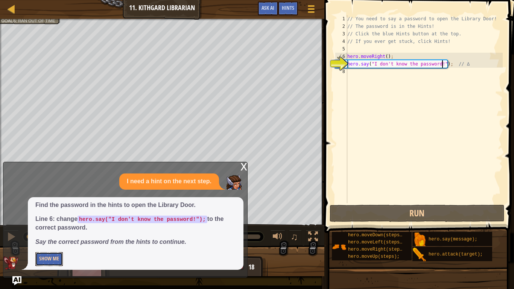
click at [56, 225] on button "Show Me" at bounding box center [48, 259] width 27 height 14
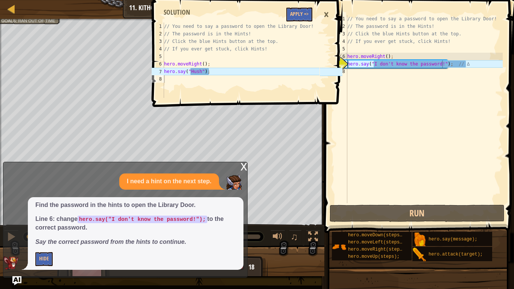
click at [387, 160] on div "// You need to say a password to open the Library Door! // The password is in t…" at bounding box center [424, 116] width 157 height 203
click at [326, 17] on div "×" at bounding box center [326, 14] width 13 height 17
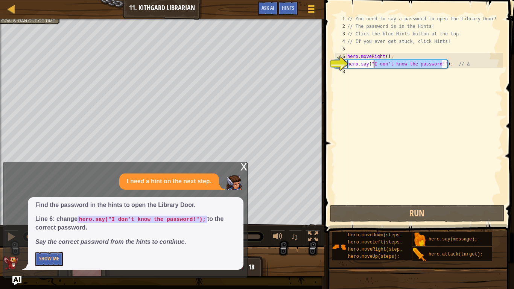
drag, startPoint x: 442, startPoint y: 64, endPoint x: 373, endPoint y: 61, distance: 68.5
click at [373, 61] on div "// You need to say a password to open the Library Door! // The password is in t…" at bounding box center [424, 116] width 157 height 203
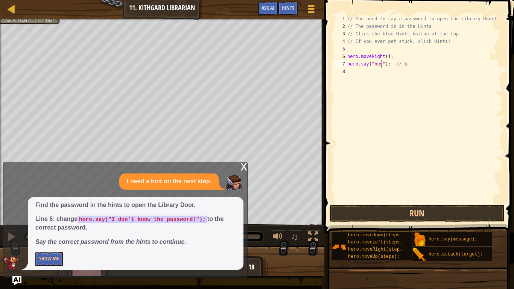
scroll to position [3, 5]
type textarea "hero.say("hush"); // ∆"
click at [436, 212] on button "Run" at bounding box center [416, 213] width 175 height 17
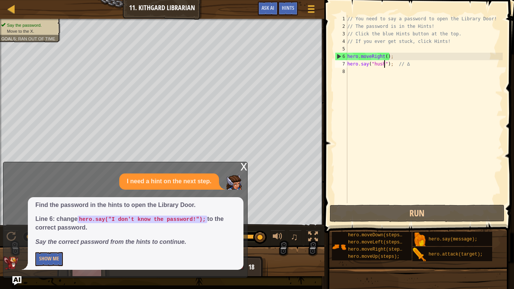
click at [357, 73] on div "// You need to say a password to open the Library Door! // The password is in t…" at bounding box center [424, 116] width 157 height 203
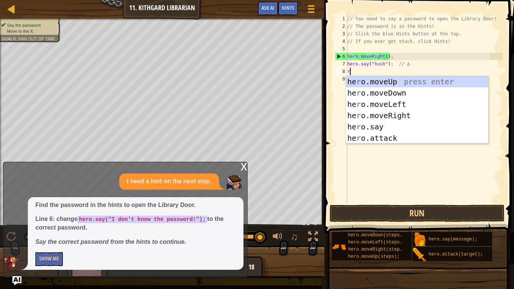
type textarea "ru"
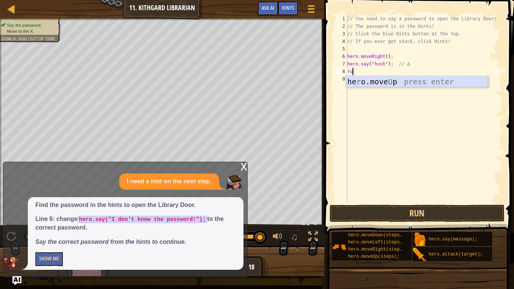
click at [366, 85] on div "he r o.move U p press enter" at bounding box center [417, 93] width 142 height 34
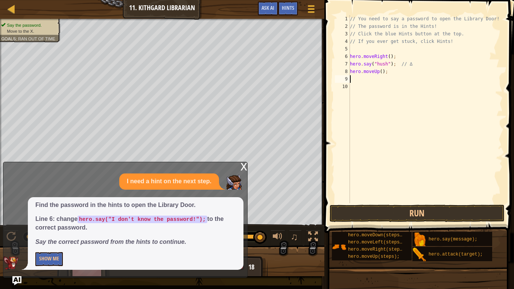
scroll to position [3, 0]
click at [388, 207] on button "Run" at bounding box center [416, 213] width 175 height 17
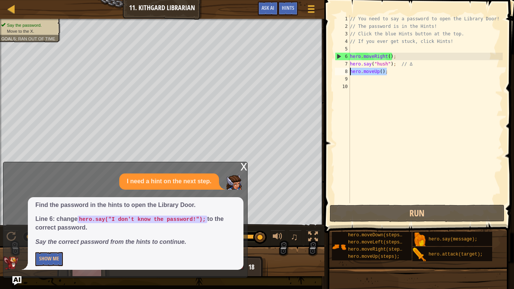
drag, startPoint x: 395, startPoint y: 72, endPoint x: 344, endPoint y: 69, distance: 50.9
click at [344, 69] on div "1 2 3 4 5 6 7 8 9 10 // You need to say a password to open the Library Door! //…" at bounding box center [417, 109] width 169 height 188
type textarea "hero.moveUp();"
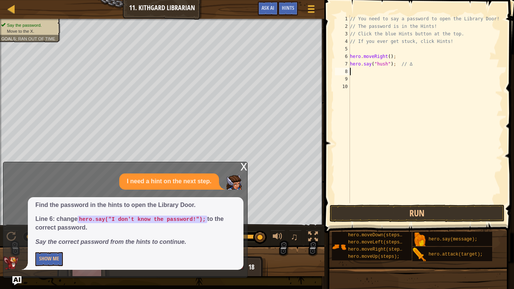
type textarea "h"
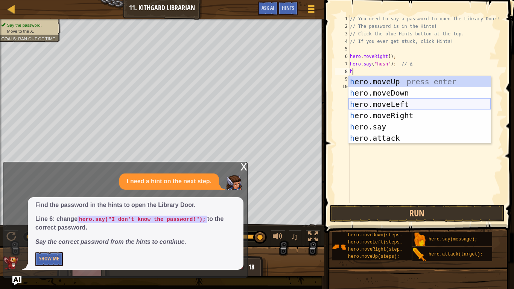
click at [375, 103] on div "h ero.moveUp press enter h ero.moveDown press enter h ero.moveLeft press enter …" at bounding box center [419, 121] width 142 height 90
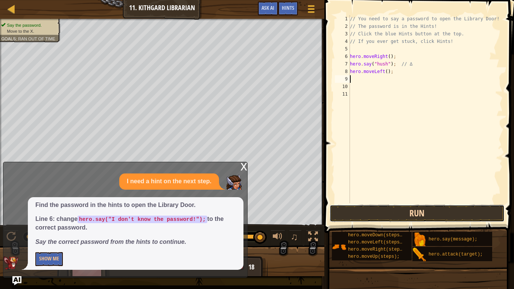
click at [423, 212] on button "Run" at bounding box center [416, 213] width 175 height 17
click at [346, 210] on button "Run" at bounding box center [416, 213] width 175 height 17
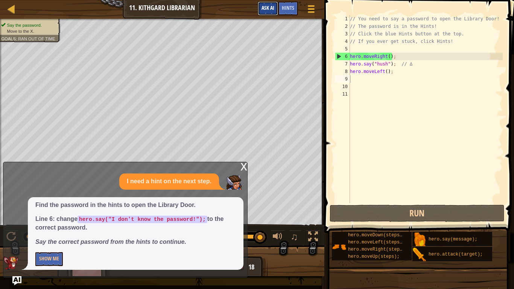
click at [272, 11] on span "Ask AI" at bounding box center [267, 7] width 13 height 7
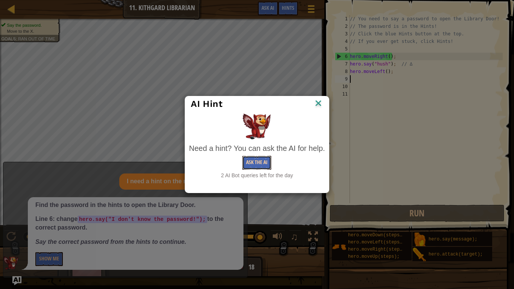
click at [260, 164] on button "Ask the AI" at bounding box center [256, 163] width 29 height 14
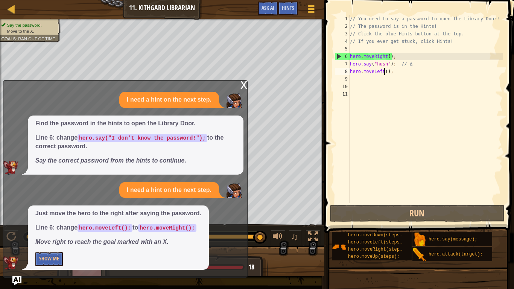
click at [384, 71] on div "// You need to say a password to open the Library Door! // The password is in t…" at bounding box center [425, 116] width 154 height 203
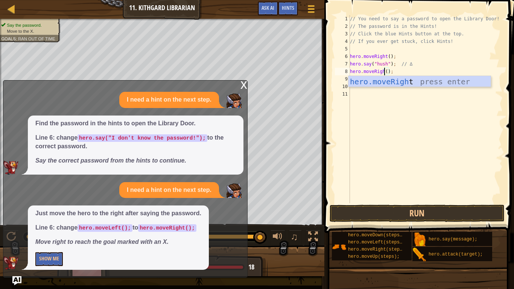
type textarea "hero.moveRight();"
click at [388, 104] on div "// You need to say a password to open the Library Door! // The password is in t…" at bounding box center [425, 116] width 154 height 203
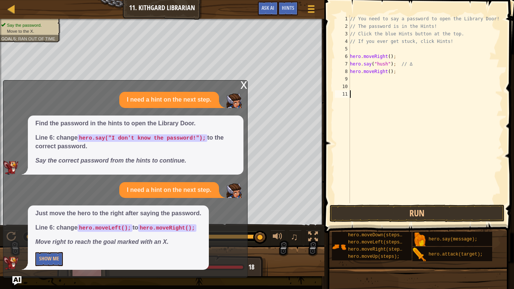
click at [358, 79] on div "// You need to say a password to open the Library Door! // The password is in t…" at bounding box center [425, 116] width 154 height 203
click at [394, 215] on button "Run" at bounding box center [416, 213] width 175 height 17
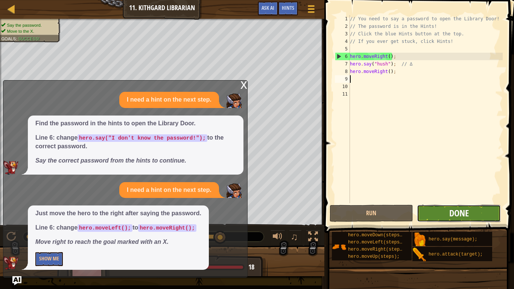
click at [456, 209] on span "Done" at bounding box center [459, 213] width 20 height 12
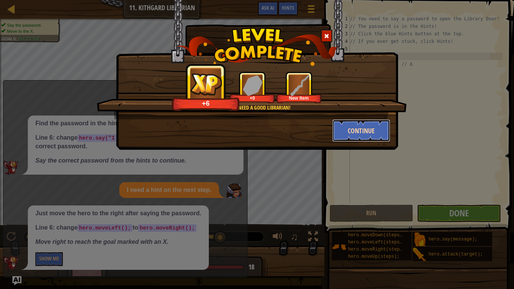
click at [354, 128] on button "Continue" at bounding box center [361, 130] width 58 height 23
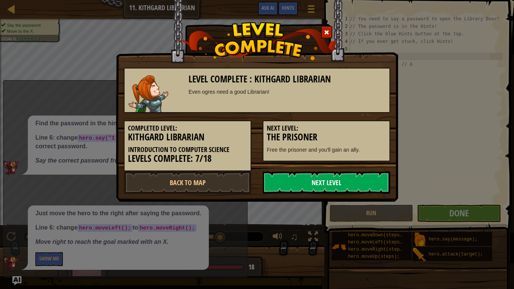
click at [336, 175] on link "Next Level" at bounding box center [327, 182] width 128 height 23
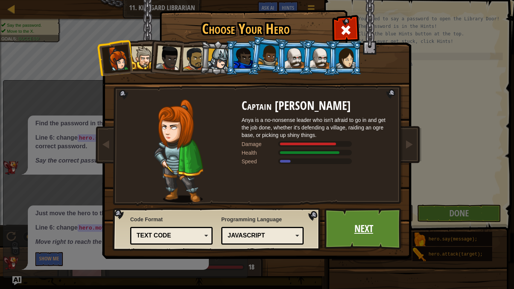
click at [369, 224] on link "Next" at bounding box center [363, 228] width 79 height 41
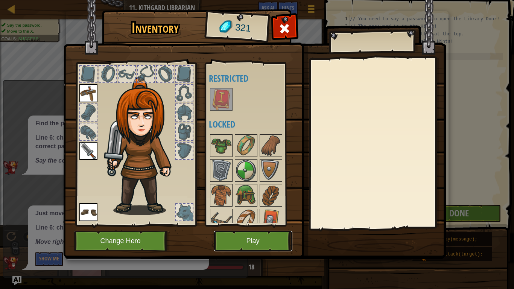
click at [238, 225] on button "Play" at bounding box center [253, 241] width 79 height 21
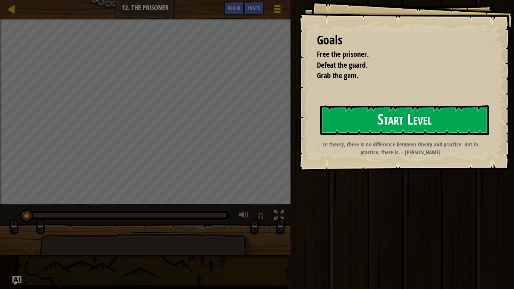
click at [372, 123] on button "Start Level" at bounding box center [404, 120] width 169 height 30
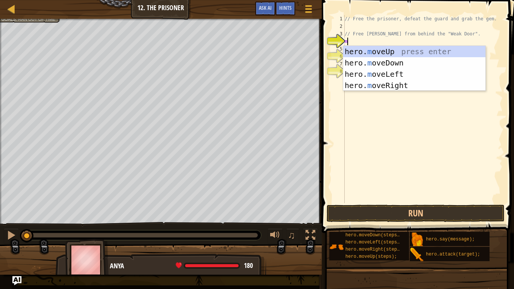
scroll to position [3, 0]
type textarea "mo"
click at [404, 84] on div "hero. mo veUp press enter hero. mo veDown press enter hero. mo veLeft press ent…" at bounding box center [414, 80] width 142 height 68
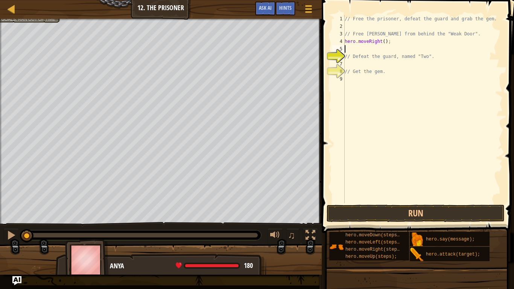
scroll to position [3, 0]
click at [359, 49] on div "// Free the prisoner, defeat the guard and grab the gem. // Free Patrick from b…" at bounding box center [422, 116] width 159 height 203
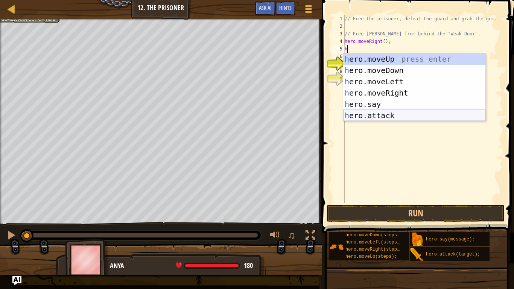
click at [373, 114] on div "h ero.moveUp press enter h ero.moveDown press enter h ero.moveLeft press enter …" at bounding box center [414, 98] width 142 height 90
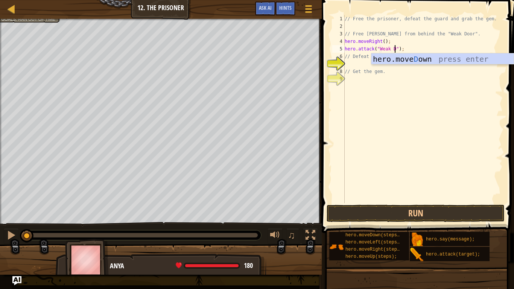
scroll to position [3, 8]
type textarea "hero.attack("Weak Door");"
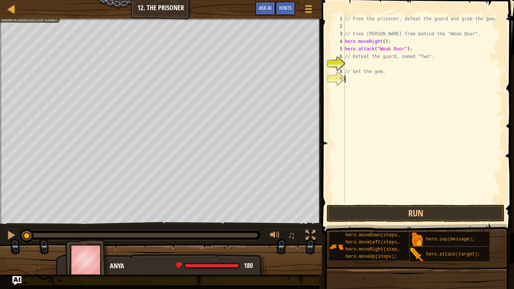
click at [402, 80] on div "// Free the prisoner, defeat the guard and grab the gem. // Free Patrick from b…" at bounding box center [422, 116] width 159 height 203
click at [443, 211] on button "Run" at bounding box center [415, 213] width 178 height 17
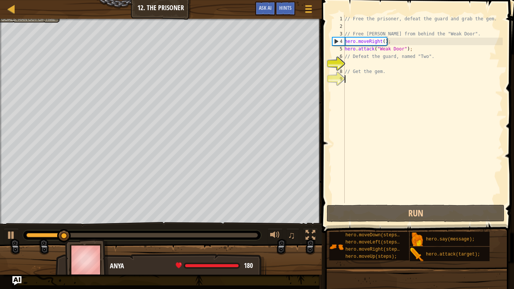
click at [348, 63] on div "// Free the prisoner, defeat the guard and grab the gem. // Free Patrick from b…" at bounding box center [422, 116] width 159 height 203
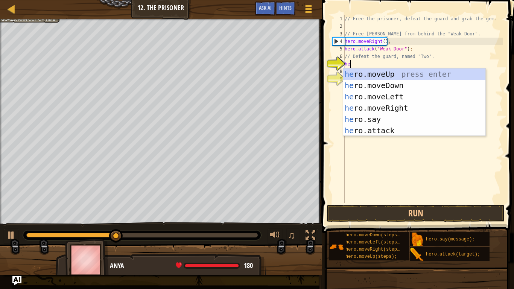
type textarea "her"
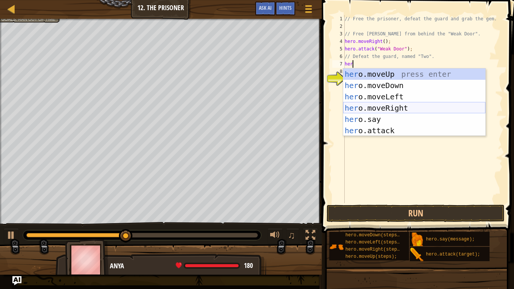
click at [372, 108] on div "her o.moveUp press enter her o.moveDown press enter her o.moveLeft press enter …" at bounding box center [414, 113] width 142 height 90
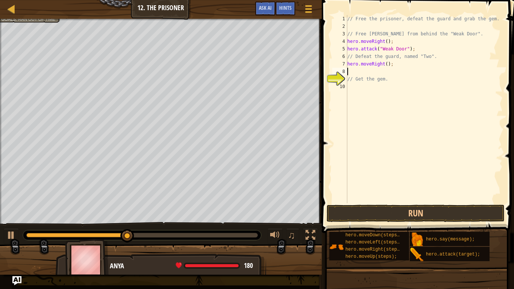
scroll to position [3, 0]
click at [386, 63] on div "// Free the prisoner, defeat the guard and grab the gem. // Free Patrick from b…" at bounding box center [424, 116] width 157 height 203
type textarea "hero.moveRight(3);"
click at [358, 71] on div "// Free the prisoner, defeat the guard and grab the gem. // Free Patrick from b…" at bounding box center [424, 116] width 157 height 203
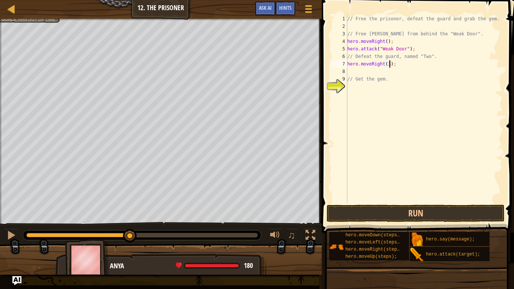
scroll to position [3, 0]
click at [420, 212] on button "Run" at bounding box center [415, 213] width 178 height 17
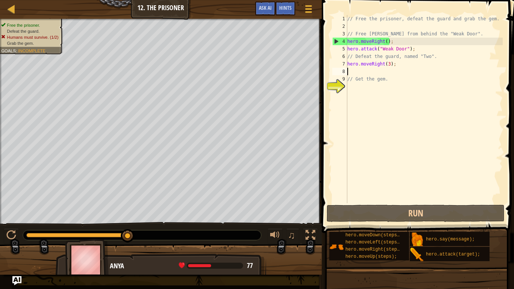
click at [369, 73] on div "// Free the prisoner, defeat the guard and grab the gem. // Free Patrick from b…" at bounding box center [424, 116] width 157 height 203
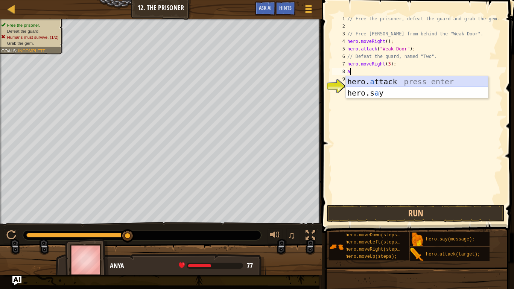
click at [377, 84] on div "hero. a ttack press enter hero.s a y press enter" at bounding box center [417, 98] width 142 height 45
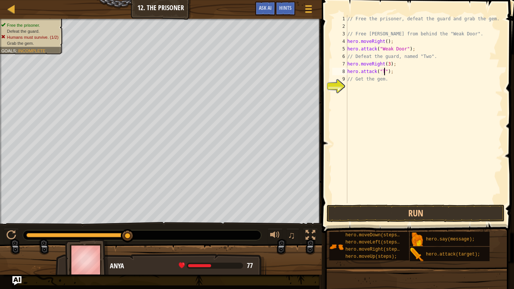
scroll to position [3, 6]
drag, startPoint x: 399, startPoint y: 73, endPoint x: 347, endPoint y: 73, distance: 52.3
click at [347, 73] on div "hero.attack("Two"); 1 2 3 4 5 6 7 8 9 10 // Free the prisoner, defeat the guard…" at bounding box center [417, 109] width 172 height 188
type textarea "hero.attack("Two");"
click at [399, 68] on div "// Free the prisoner, defeat the guard and grab the gem. // Free Patrick from b…" at bounding box center [424, 109] width 157 height 188
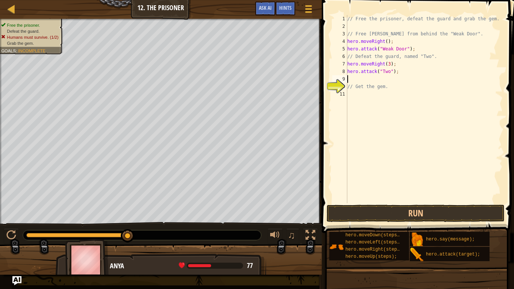
scroll to position [3, 0]
paste textarea "hero.attack("Two");"
type textarea "hero.attack("Two");"
paste textarea "hero.attack("Two");"
type textarea "hero.attack("Two");"
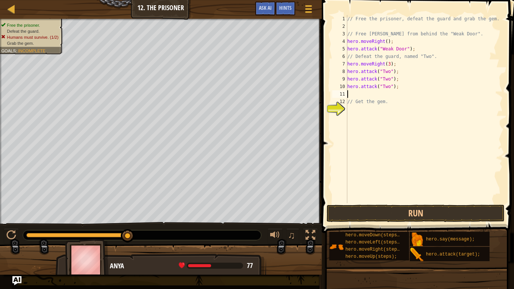
paste textarea "hero.attack("Two");"
type textarea "hero.attack("Two");"
click at [441, 216] on button "Run" at bounding box center [415, 213] width 178 height 17
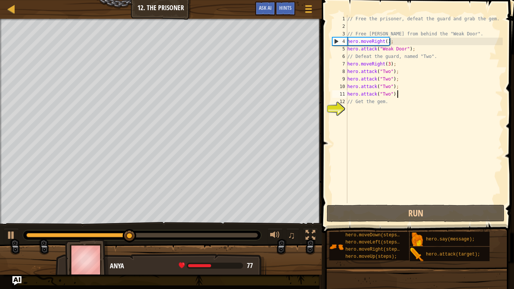
click at [364, 114] on div "// Free the prisoner, defeat the guard and grab the gem. // Free Patrick from b…" at bounding box center [424, 116] width 157 height 203
click at [14, 225] on div at bounding box center [11, 235] width 10 height 10
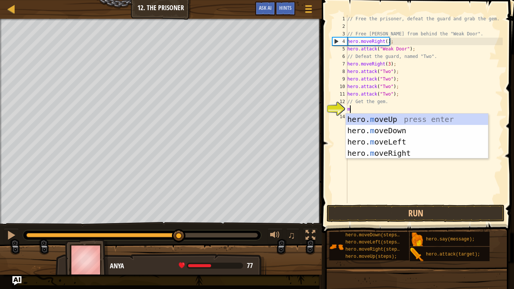
type textarea "mo"
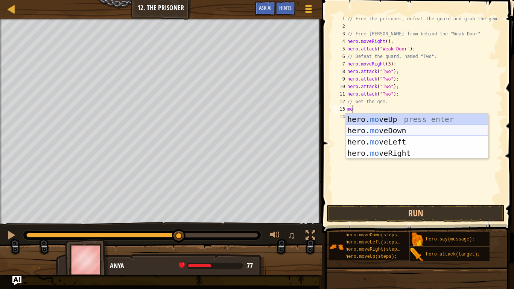
click at [394, 131] on div "hero. mo veUp press enter hero. mo veDown press enter hero. mo veLeft press ent…" at bounding box center [417, 148] width 142 height 68
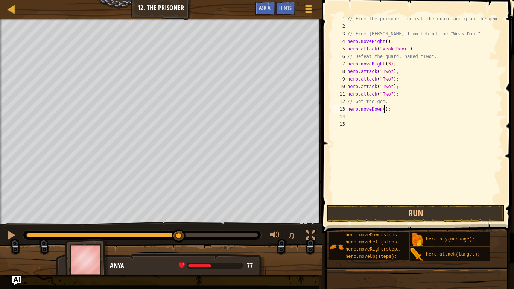
click at [385, 110] on div "// Free the prisoner, defeat the guard and grab the gem. // Free Patrick from b…" at bounding box center [424, 116] width 157 height 203
type textarea "hero.moveDown(2);"
click at [360, 118] on div "// Free the prisoner, defeat the guard and grab the gem. // Free Patrick from b…" at bounding box center [424, 116] width 157 height 203
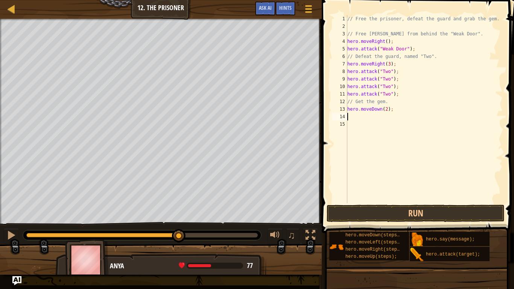
type textarea "m"
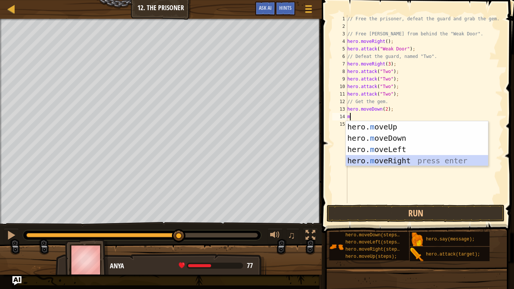
click at [376, 155] on div "hero. m oveUp press enter hero. m oveDown press enter hero. m oveLeft press ent…" at bounding box center [417, 155] width 142 height 68
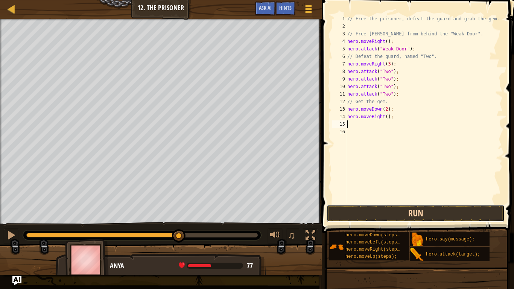
click at [431, 217] on button "Run" at bounding box center [415, 213] width 178 height 17
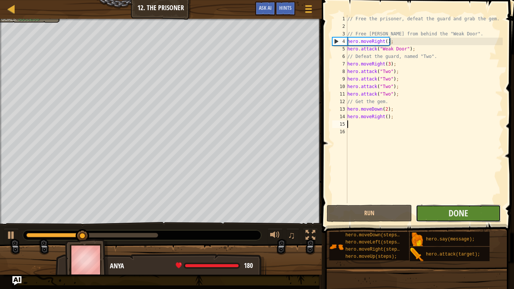
click at [435, 215] on button "Done" at bounding box center [458, 213] width 85 height 17
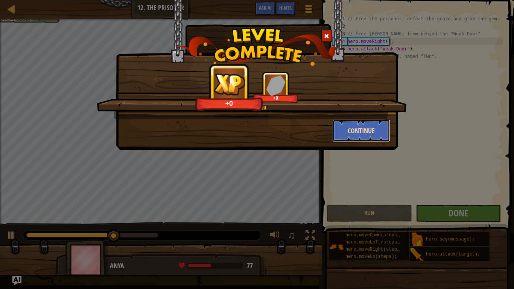
click at [349, 134] on button "Continue" at bounding box center [361, 130] width 58 height 23
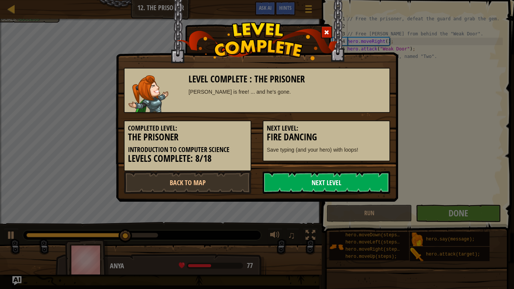
click at [358, 179] on link "Next Level" at bounding box center [327, 182] width 128 height 23
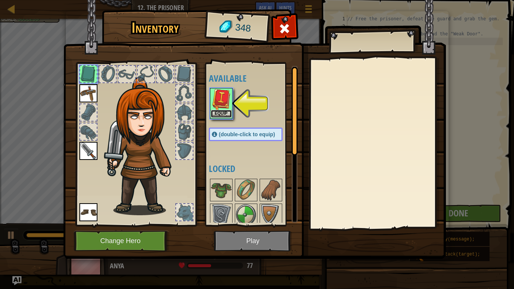
click at [222, 112] on button "Equip" at bounding box center [221, 114] width 21 height 8
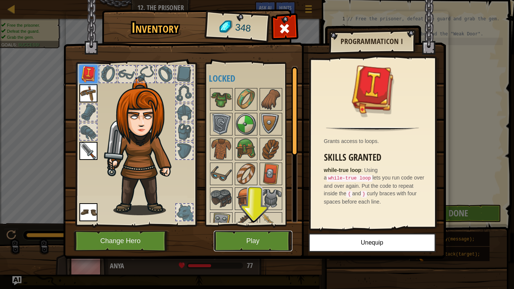
click at [248, 225] on button "Play" at bounding box center [253, 241] width 79 height 21
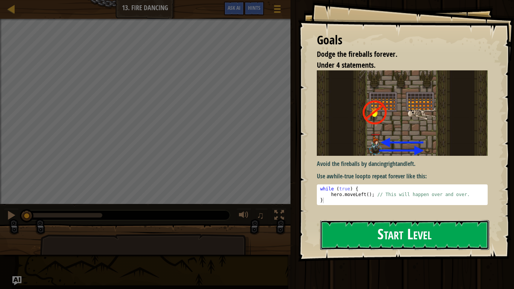
click at [411, 225] on button "Start Level" at bounding box center [404, 235] width 169 height 30
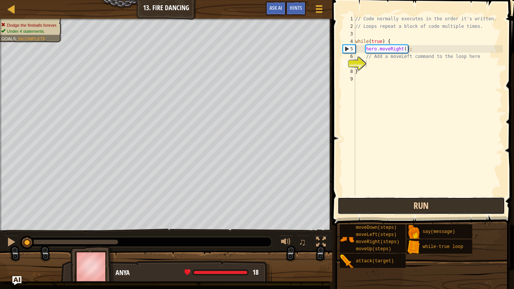
click at [435, 206] on button "Run" at bounding box center [420, 205] width 167 height 17
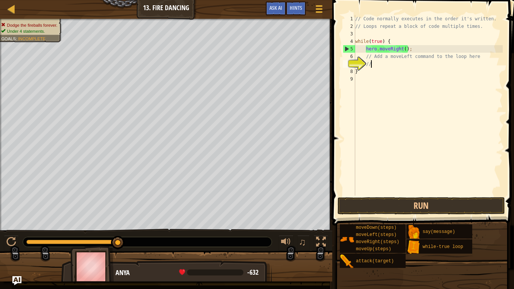
scroll to position [3, 2]
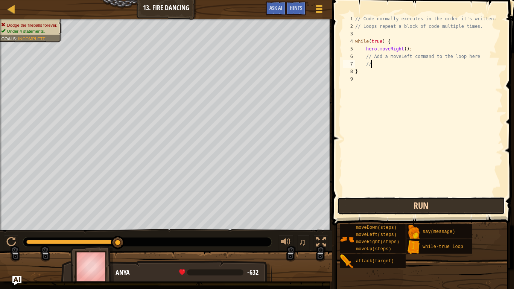
click at [405, 204] on button "Run" at bounding box center [420, 205] width 167 height 17
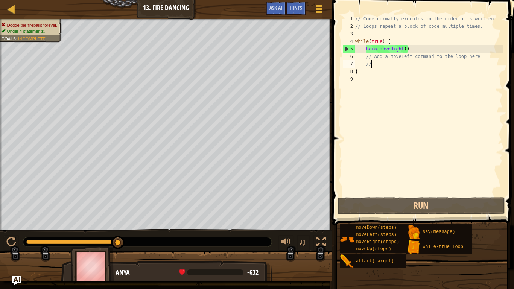
type textarea "/"
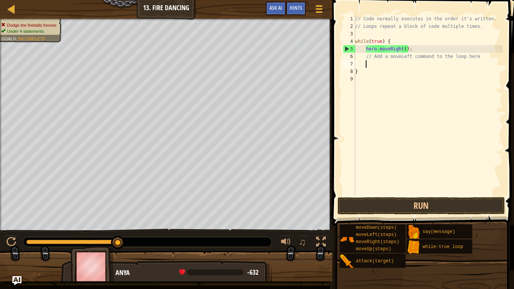
scroll to position [3, 1]
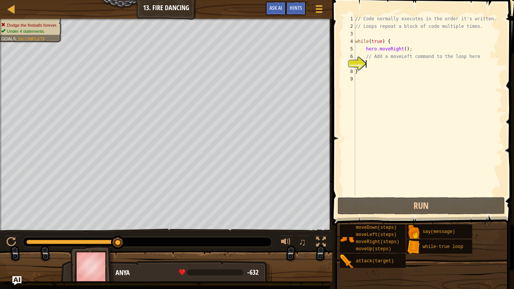
type textarea "m"
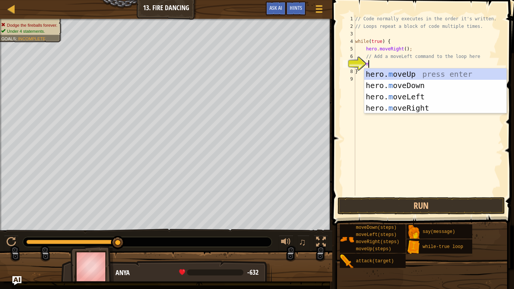
scroll to position [3, 2]
click at [391, 96] on div "hero. m oveUp press enter hero. m oveDown press enter hero. m oveLeft press ent…" at bounding box center [435, 102] width 142 height 68
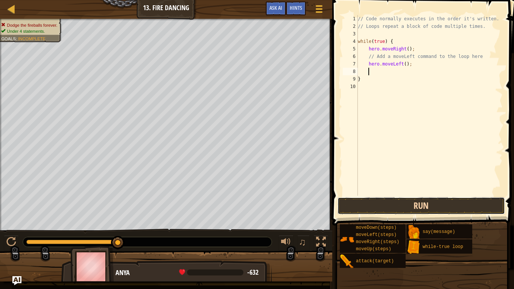
click at [422, 202] on button "Run" at bounding box center [420, 205] width 167 height 17
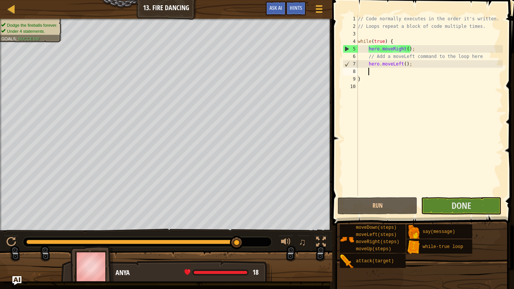
drag, startPoint x: 242, startPoint y: 242, endPoint x: 257, endPoint y: 244, distance: 14.8
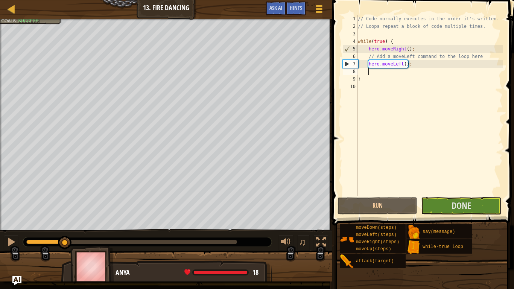
click at [65, 225] on div "Dodge the fireballs forever. Under 4 statements. Goals : Success! ♫ Anya 18 x: …" at bounding box center [257, 150] width 514 height 263
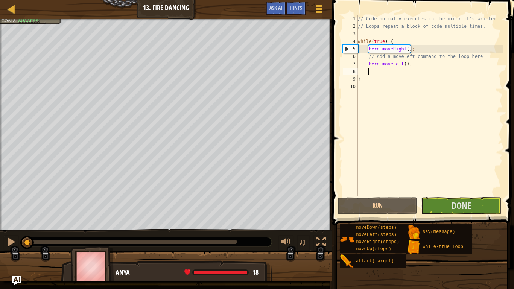
drag, startPoint x: 67, startPoint y: 242, endPoint x: 0, endPoint y: 234, distance: 67.0
click at [0, 225] on div "♫" at bounding box center [166, 240] width 332 height 23
drag, startPoint x: 414, startPoint y: 64, endPoint x: 369, endPoint y: 66, distance: 45.2
click at [369, 66] on div "// Code normally executes in the order it's written. // Loops repeat a block of…" at bounding box center [429, 113] width 146 height 196
type textarea "h"
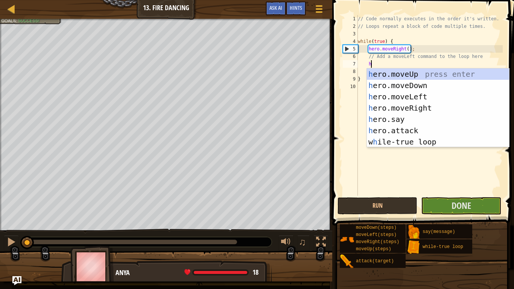
scroll to position [3, 2]
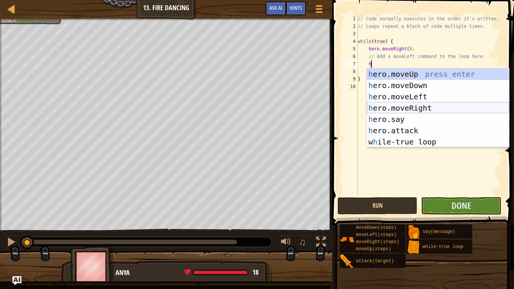
click at [411, 108] on div "h ero.moveUp press enter h ero.moveDown press enter h ero.moveLeft press enter …" at bounding box center [438, 119] width 142 height 102
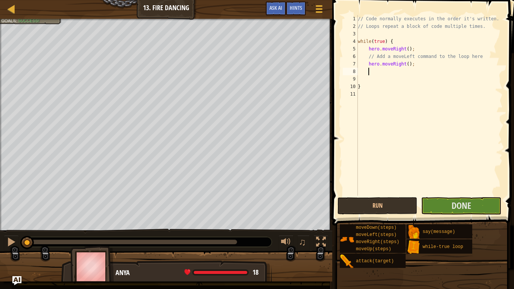
scroll to position [3, 1]
click at [453, 202] on span "Done" at bounding box center [461, 205] width 20 height 12
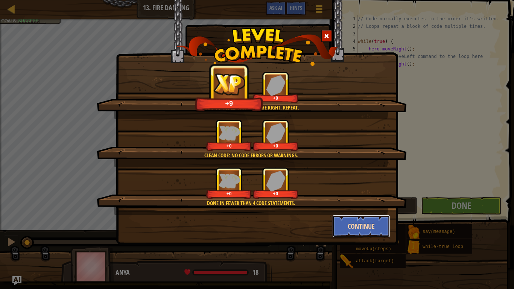
click at [357, 220] on button "Continue" at bounding box center [361, 226] width 58 height 23
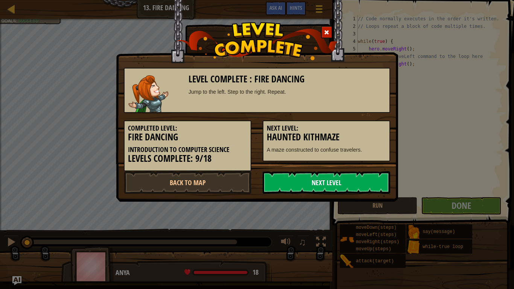
click at [343, 183] on link "Next Level" at bounding box center [327, 182] width 128 height 23
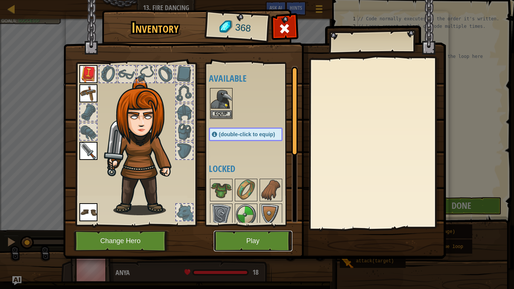
click at [236, 225] on button "Play" at bounding box center [253, 241] width 79 height 21
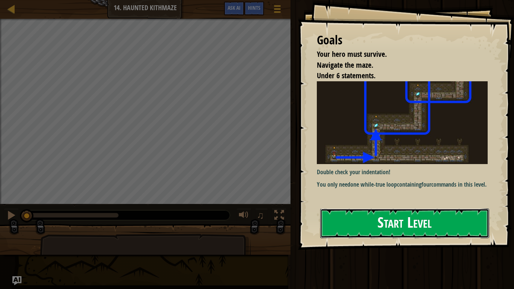
click at [370, 223] on button "Start Level" at bounding box center [404, 223] width 169 height 30
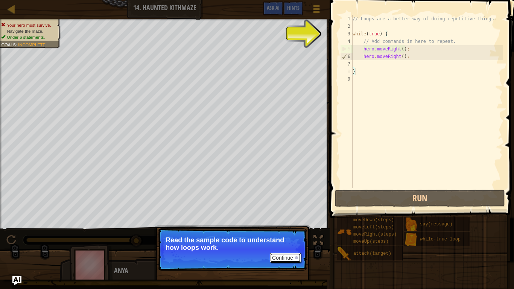
click at [276, 225] on button "Continue" at bounding box center [285, 258] width 31 height 10
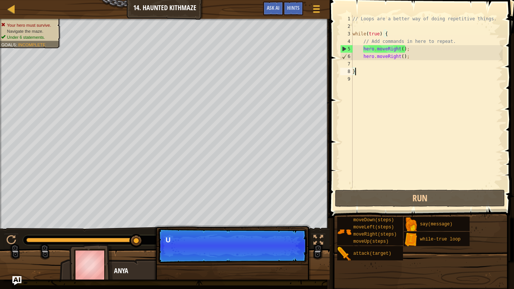
scroll to position [3, 0]
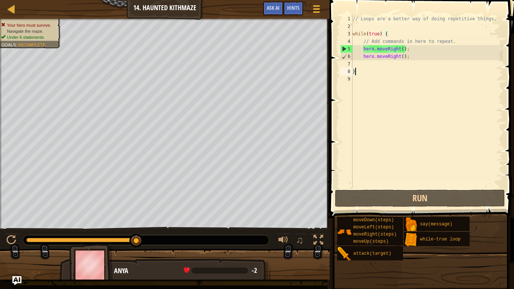
click at [366, 65] on div "// Loops are a better way of doing repetitive things. while ( true ) { // Add c…" at bounding box center [427, 109] width 152 height 188
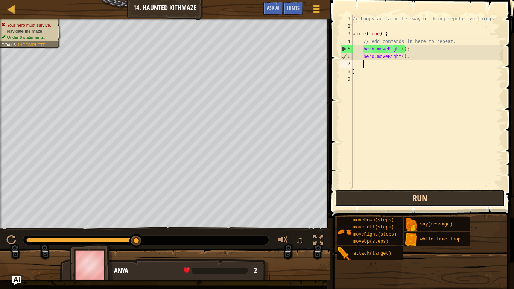
click at [433, 197] on button "Run" at bounding box center [420, 198] width 170 height 17
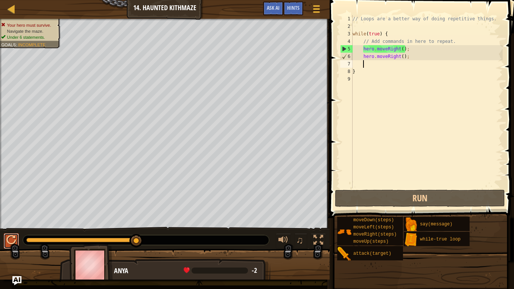
click at [12, 225] on div at bounding box center [11, 240] width 10 height 10
type textarea "h"
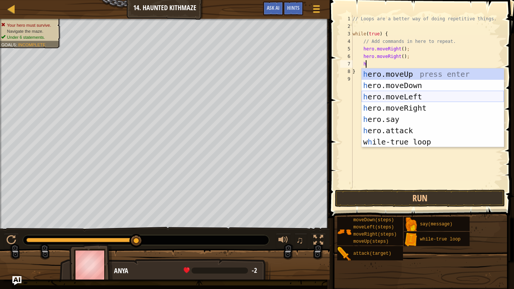
click at [401, 100] on div "h ero.moveUp press enter h ero.moveDown press enter h ero.moveLeft press enter …" at bounding box center [432, 119] width 142 height 102
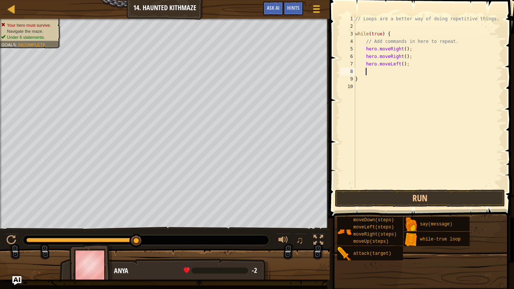
scroll to position [3, 1]
click at [425, 191] on button "Run" at bounding box center [420, 198] width 170 height 17
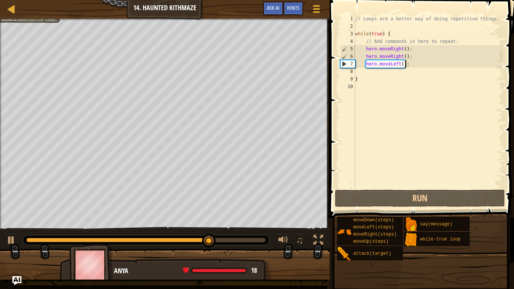
click at [406, 64] on div "// Loops are a better way of doing repetitive things. while ( true ) { // Add c…" at bounding box center [428, 109] width 149 height 188
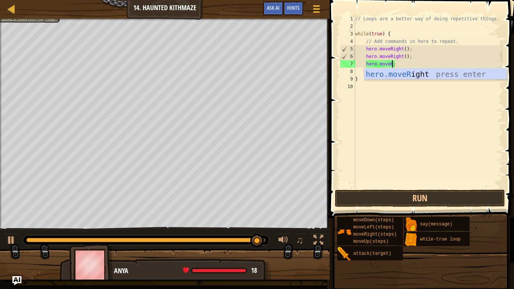
scroll to position [3, 6]
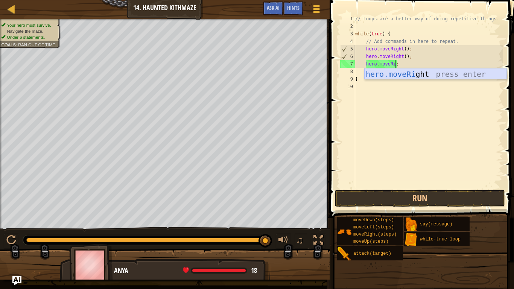
click at [414, 76] on div "hero.moveRi ght press enter" at bounding box center [435, 85] width 142 height 34
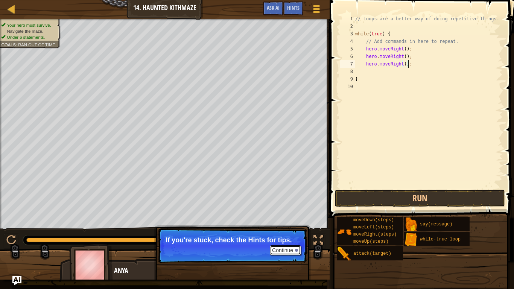
click at [285, 225] on button "Continue" at bounding box center [285, 250] width 31 height 10
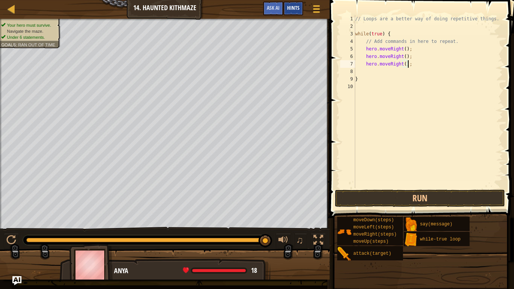
click at [289, 2] on div "Hints" at bounding box center [293, 9] width 20 height 14
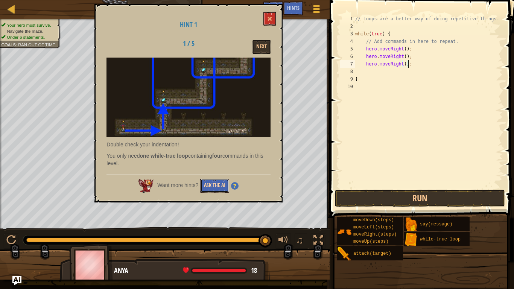
click at [215, 186] on button "Ask the AI" at bounding box center [214, 186] width 29 height 14
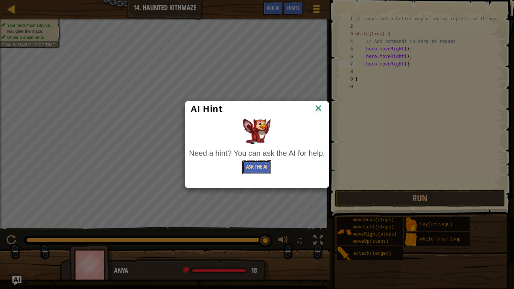
click at [257, 164] on button "Ask the AI" at bounding box center [256, 167] width 29 height 14
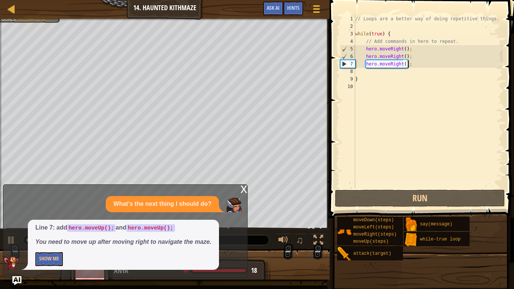
click at [241, 188] on div "x" at bounding box center [243, 189] width 7 height 8
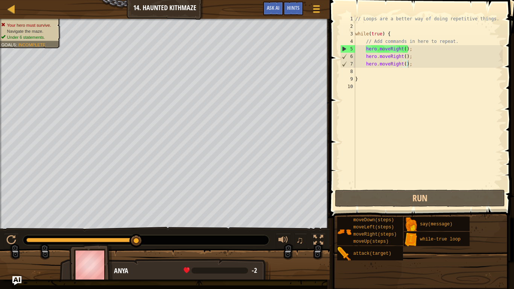
click at [414, 65] on div "// Loops are a better way of doing repetitive things. while ( true ) { // Add c…" at bounding box center [428, 109] width 149 height 188
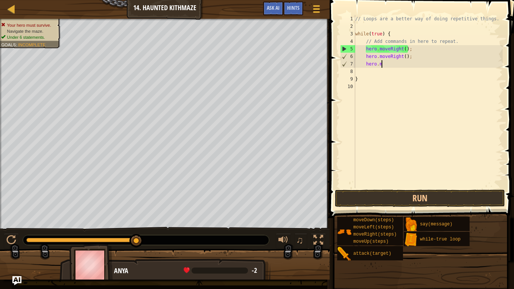
type textarea "h"
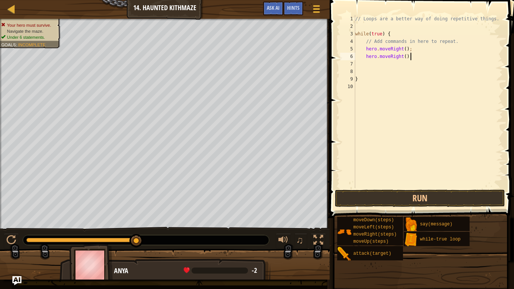
click at [415, 58] on div "// Loops are a better way of doing repetitive things. while ( true ) { // Add c…" at bounding box center [428, 109] width 149 height 188
type textarea "h"
click at [405, 51] on div "// Loops are a better way of doing repetitive things. while ( true ) { // Add c…" at bounding box center [428, 109] width 149 height 188
type textarea "hero.moveRight(3);"
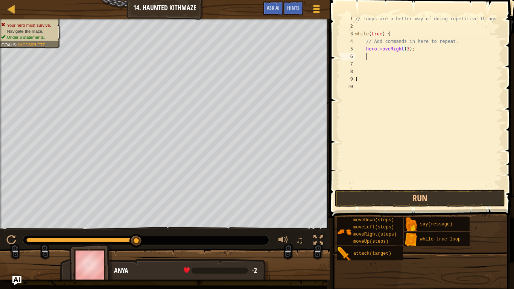
click at [383, 55] on div "// Loops are a better way of doing repetitive things. while ( true ) { // Add c…" at bounding box center [428, 109] width 149 height 188
click at [408, 49] on div "// Loops are a better way of doing repetitive things. while ( true ) { // Add c…" at bounding box center [428, 109] width 149 height 188
type textarea "hero.moveRight();"
click at [393, 57] on div "// Loops are a better way of doing repetitive things. while ( true ) { // Add c…" at bounding box center [428, 109] width 149 height 188
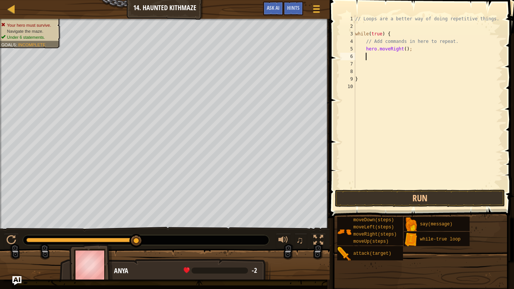
type textarea "h"
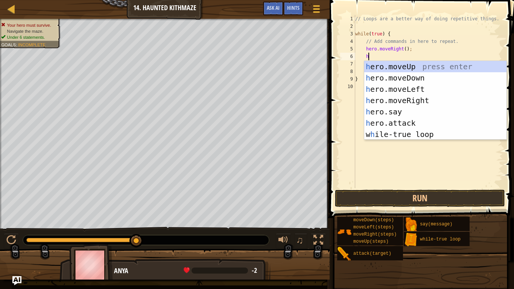
scroll to position [3, 2]
click at [412, 67] on div "h ero.moveUp press enter h ero.moveDown press enter h ero.moveLeft press enter …" at bounding box center [435, 112] width 142 height 102
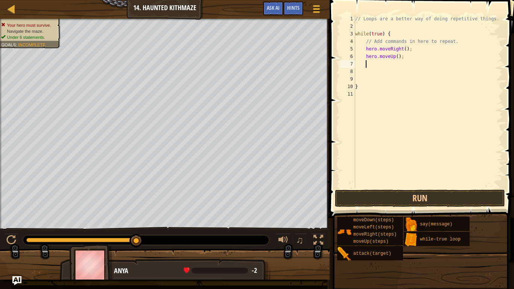
click at [406, 50] on div "// Loops are a better way of doing repetitive things. while ( true ) { // Add c…" at bounding box center [428, 109] width 149 height 188
click at [396, 59] on div "// Loops are a better way of doing repetitive things. while ( true ) { // Add c…" at bounding box center [428, 109] width 149 height 188
type textarea "hero.moveUp(3);"
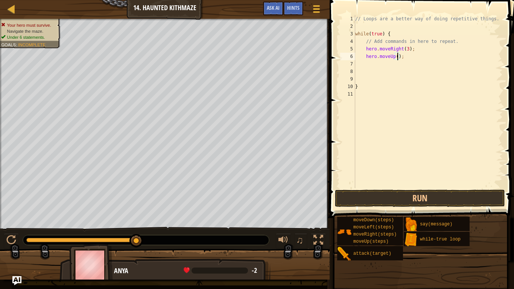
scroll to position [3, 7]
click at [408, 72] on div "// Loops are a better way of doing repetitive things. while ( true ) { // Add c…" at bounding box center [428, 109] width 149 height 188
click at [373, 42] on div "// Loops are a better way of doing repetitive things. while ( true ) { // Add c…" at bounding box center [428, 109] width 149 height 188
type textarea "// Add commands in here to repeat."
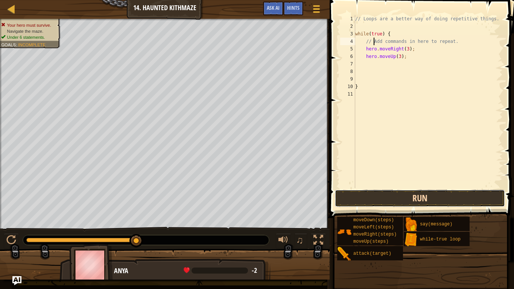
click at [430, 197] on button "Run" at bounding box center [420, 198] width 170 height 17
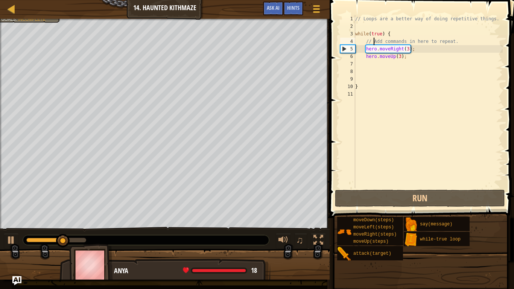
click at [411, 93] on div "// Loops are a better way of doing repetitive things. while ( true ) { // Add c…" at bounding box center [428, 109] width 149 height 188
click at [408, 50] on div "// Loops are a better way of doing repetitive things. while ( true ) { // Add c…" at bounding box center [428, 109] width 149 height 188
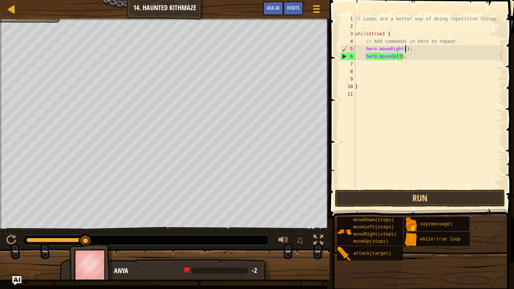
click at [399, 54] on div "// Loops are a better way of doing repetitive things. while ( true ) { // Add c…" at bounding box center [428, 109] width 149 height 188
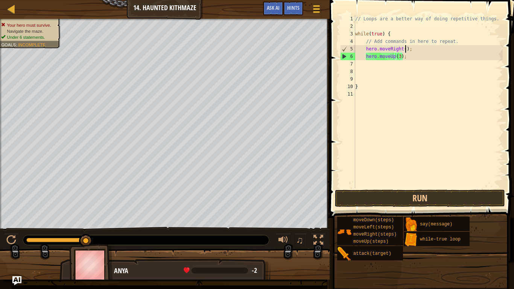
click at [405, 50] on div "// Loops are a better way of doing repetitive things. while ( true ) { // Add c…" at bounding box center [428, 109] width 149 height 188
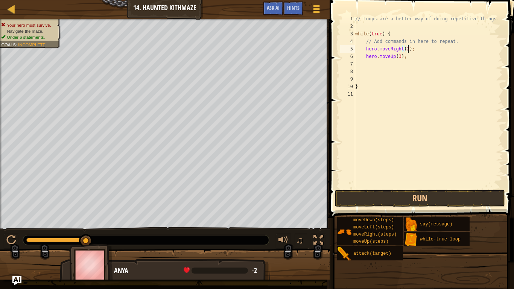
click at [399, 58] on div "// Loops are a better way of doing repetitive things. while ( true ) { // Add c…" at bounding box center [428, 109] width 149 height 188
type textarea "hero.moveUp(2);"
click at [430, 197] on button "Run" at bounding box center [420, 198] width 170 height 17
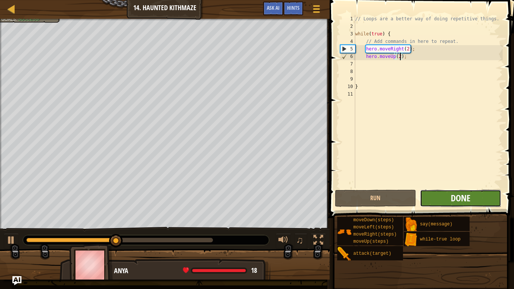
click at [454, 196] on span "Done" at bounding box center [461, 198] width 20 height 12
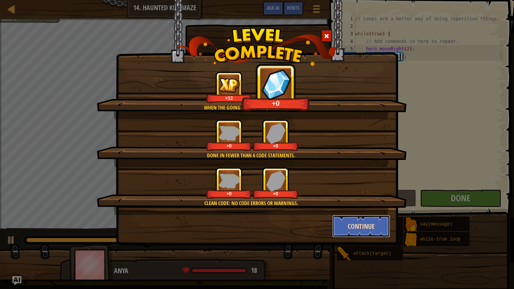
click at [359, 223] on button "Continue" at bounding box center [361, 226] width 58 height 23
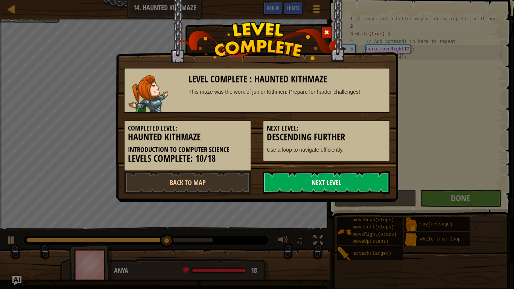
click at [319, 176] on link "Next Level" at bounding box center [327, 182] width 128 height 23
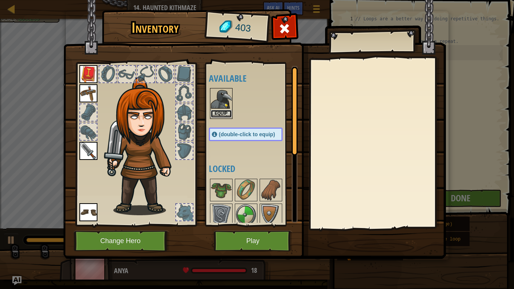
click at [220, 115] on button "Equip" at bounding box center [221, 114] width 21 height 8
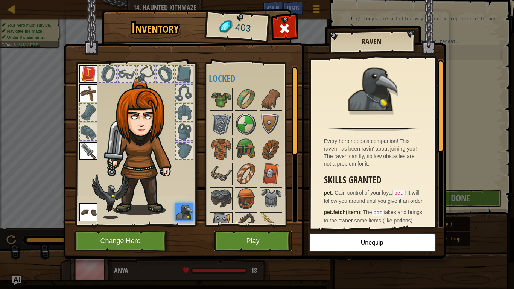
click at [237, 225] on button "Play" at bounding box center [253, 241] width 79 height 21
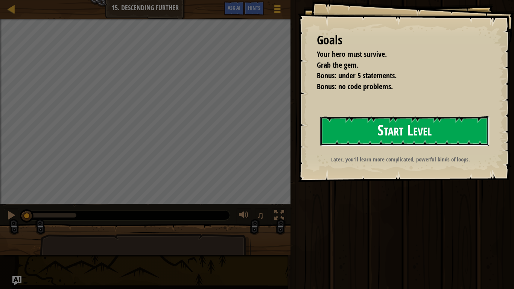
click at [409, 136] on button "Start Level" at bounding box center [404, 131] width 169 height 30
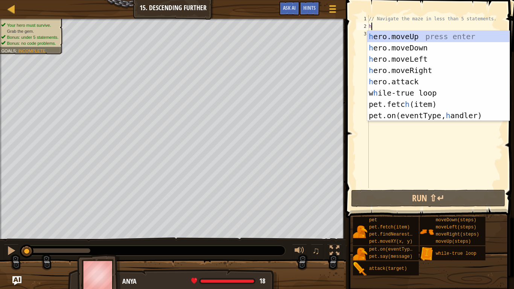
type textarea "he"
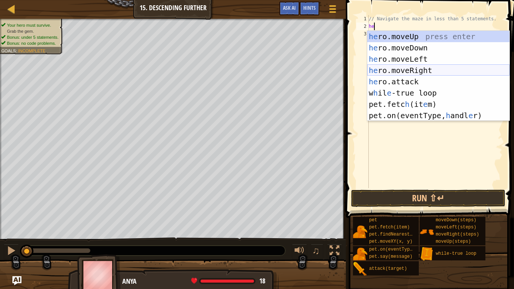
click at [398, 70] on div "he ro.moveUp press enter he ro.moveDown press enter he ro.moveLeft press enter …" at bounding box center [438, 87] width 142 height 113
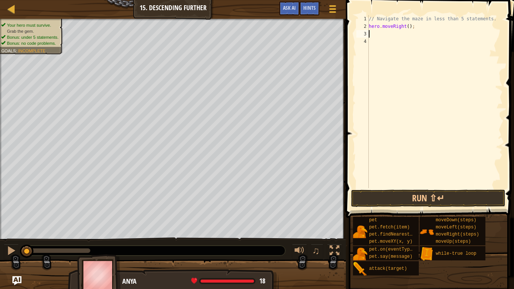
click at [408, 25] on div "// Navigate the maze in less than 5 statements. hero . moveRight ( ) ;" at bounding box center [434, 109] width 135 height 188
type textarea "hero.moveRight(2);"
click at [378, 36] on div "// Navigate the maze in less than 5 statements. hero . moveRight ( 2 ) ;" at bounding box center [434, 109] width 135 height 188
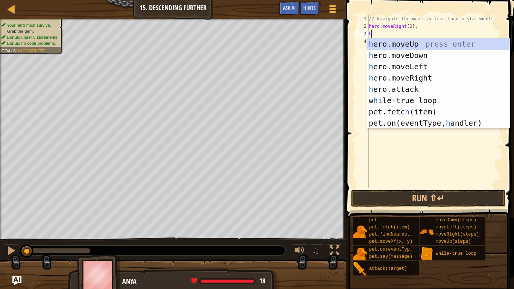
type textarea "he"
click at [393, 56] on div "he ro.moveUp press enter he ro.moveDown press enter he ro.moveLeft press enter …" at bounding box center [438, 94] width 142 height 113
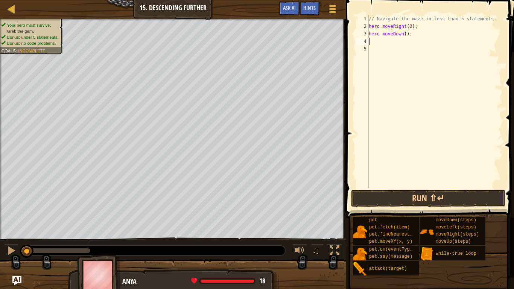
scroll to position [3, 0]
click at [404, 36] on div "// Navigate the maze in less than 5 statements. hero . moveRight ( 2 ) ; hero .…" at bounding box center [434, 109] width 135 height 188
type textarea "hero.moveDown();"
click at [398, 41] on div "// Navigate the maze in less than 5 statements. hero . moveRight ( 2 ) ; hero .…" at bounding box center [434, 109] width 135 height 188
click at [427, 193] on button "Run ⇧↵" at bounding box center [428, 198] width 154 height 17
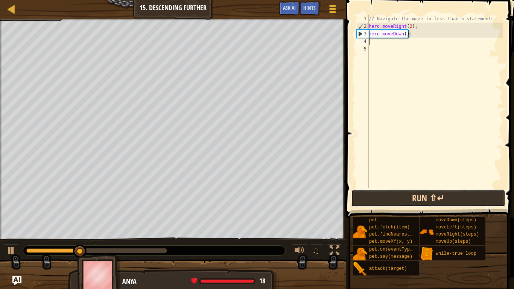
click at [427, 193] on button "Run ⇧↵" at bounding box center [428, 198] width 154 height 17
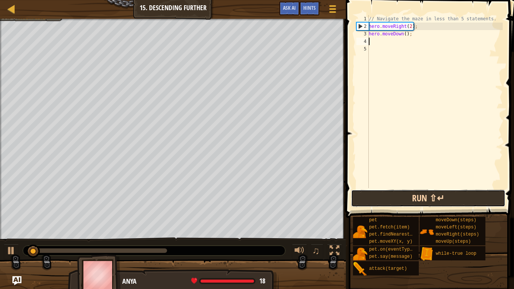
click at [427, 193] on button "Run ⇧↵" at bounding box center [428, 198] width 154 height 17
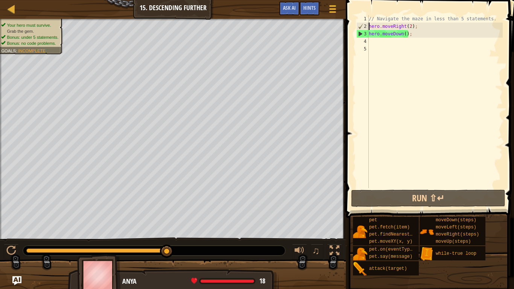
click at [369, 25] on div "// Navigate the maze in less than 5 statements. hero . moveRight ( 2 ) ; hero .…" at bounding box center [434, 109] width 135 height 188
type textarea "hero.moveRight(2);"
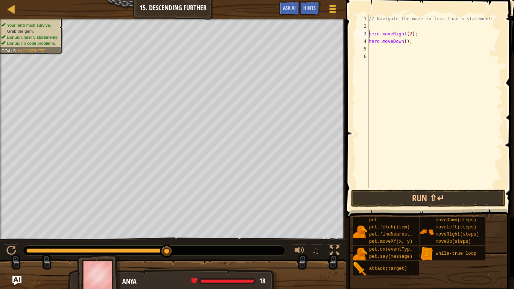
click at [372, 25] on div "// Navigate the maze in less than 5 statements. hero . moveRight ( 2 ) ; hero .…" at bounding box center [434, 109] width 135 height 188
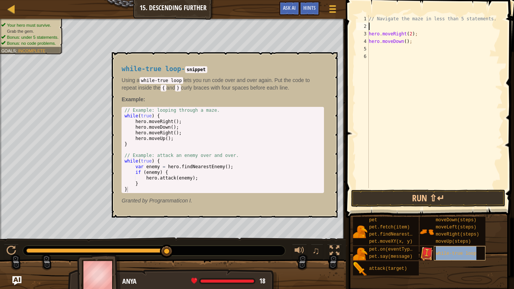
click at [452, 225] on div "while-true loop" at bounding box center [460, 253] width 52 height 14
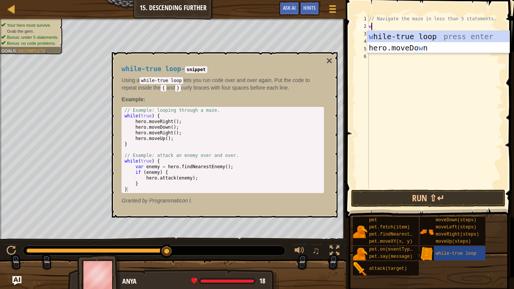
type textarea "wh"
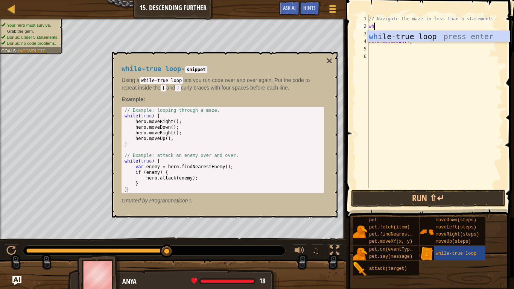
scroll to position [3, 0]
click at [384, 39] on div "wh ile-true loop press enter" at bounding box center [438, 48] width 142 height 34
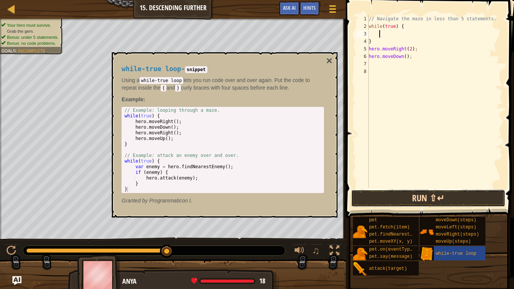
click at [415, 193] on button "Run ⇧↵" at bounding box center [428, 198] width 154 height 17
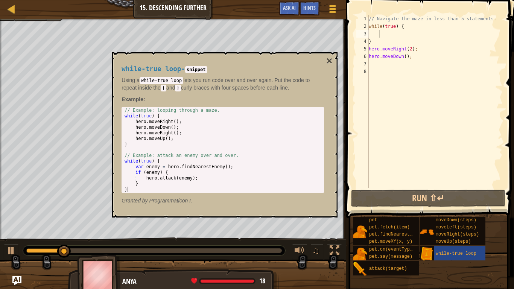
click at [325, 57] on div "while-true loop - snippet Using a while-true loop lets you run code over and ov…" at bounding box center [225, 134] width 226 height 165
click at [329, 60] on button "×" at bounding box center [329, 61] width 6 height 11
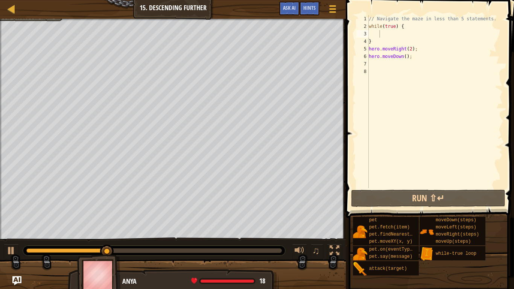
type textarea "}"
click at [375, 41] on div "// Navigate the maze in less than 5 statements. while ( true ) { } hero . moveR…" at bounding box center [434, 109] width 135 height 188
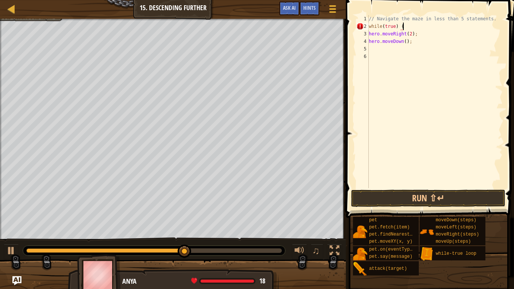
click at [425, 45] on div "// Navigate the maze in less than 5 statements. while ( true ) { hero . moveRig…" at bounding box center [434, 109] width 135 height 188
click at [375, 27] on div "// Navigate the maze in less than 5 statements. while ( true ) { hero . moveRig…" at bounding box center [434, 109] width 135 height 188
click at [360, 27] on div "2" at bounding box center [362, 27] width 12 height 8
type textarea "while(true) {"
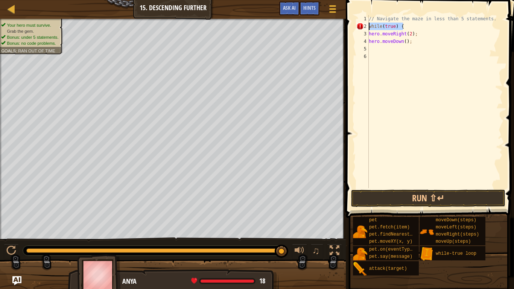
drag, startPoint x: 406, startPoint y: 26, endPoint x: 365, endPoint y: 26, distance: 41.0
click at [365, 26] on div "while(true) { 1 2 3 4 5 6 // Navigate the maze in less than 5 statements. while…" at bounding box center [429, 101] width 148 height 173
click at [372, 51] on div "// Navigate the maze in less than 5 statements. hero . moveRight ( 2 ) ; hero .…" at bounding box center [434, 109] width 135 height 188
type textarea "w"
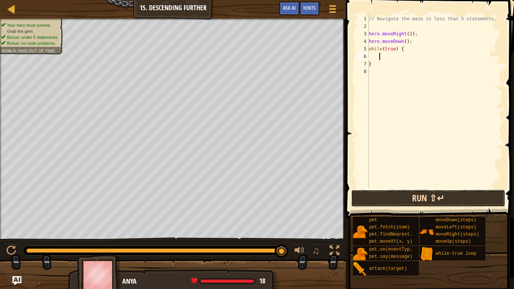
click at [421, 199] on button "Run ⇧↵" at bounding box center [428, 198] width 154 height 17
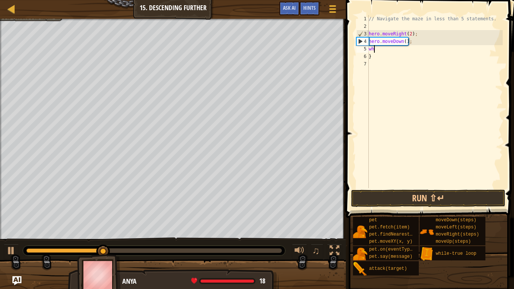
type textarea "w"
click at [372, 52] on div "// Navigate the maze in less than 5 statements. hero . moveRight ( 2 ) ; hero .…" at bounding box center [434, 109] width 135 height 188
type textarea "}"
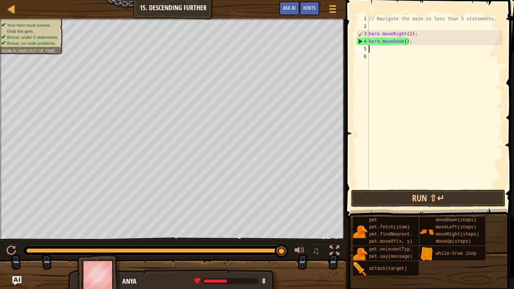
type textarea "]"
type textarea "}"
click at [369, 29] on div "// Navigate the maze in less than 5 statements. hero . moveRight ( 2 ) ; hero .…" at bounding box center [434, 109] width 135 height 188
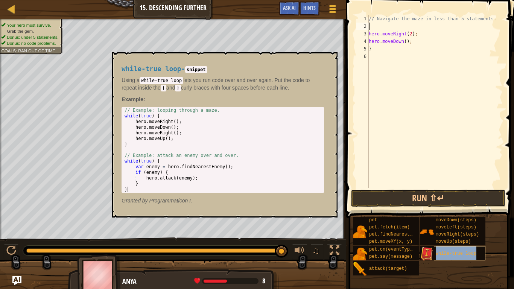
click at [452, 225] on span "while-true loop" at bounding box center [456, 253] width 41 height 5
type textarea "w"
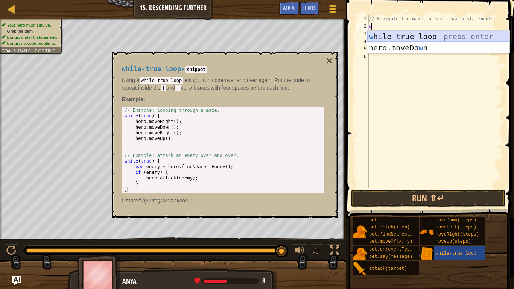
click at [392, 35] on div "w hile-true loop press enter hero.moveDo w n press enter" at bounding box center [438, 53] width 142 height 45
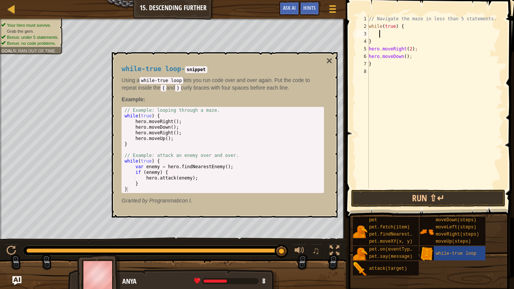
click at [378, 43] on div "// Navigate the maze in less than 5 statements. while ( true ) { } hero . moveR…" at bounding box center [434, 109] width 135 height 188
type textarea "}"
type textarea "while(true) {"
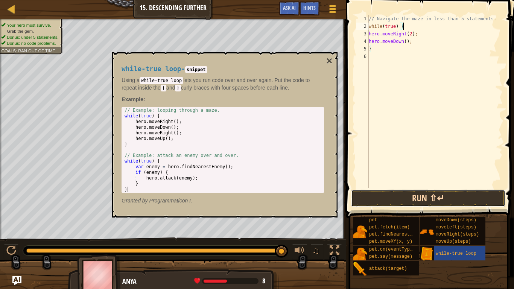
click at [435, 198] on button "Run ⇧↵" at bounding box center [428, 198] width 154 height 17
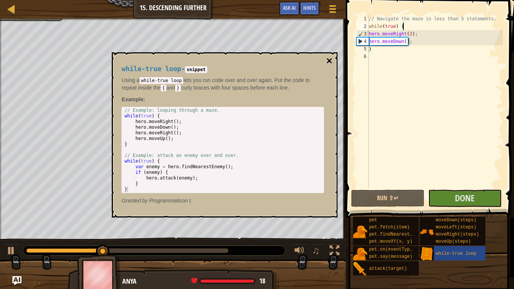
click at [328, 59] on button "×" at bounding box center [329, 61] width 6 height 11
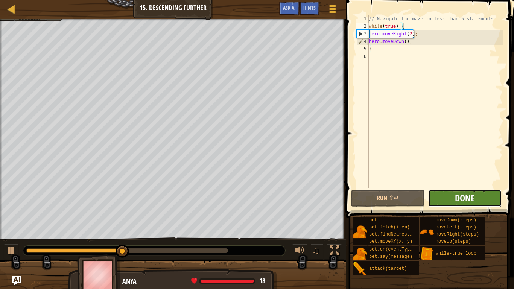
click at [462, 198] on span "Done" at bounding box center [465, 198] width 20 height 12
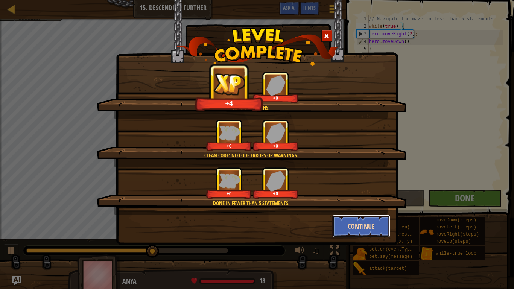
click at [363, 225] on button "Continue" at bounding box center [361, 226] width 58 height 23
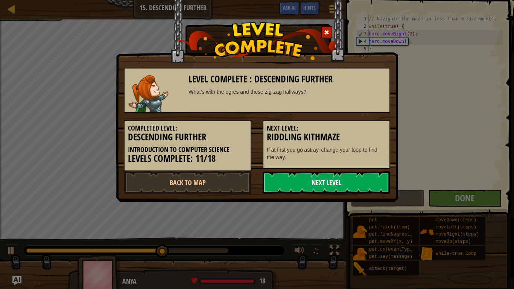
click at [329, 182] on link "Next Level" at bounding box center [327, 182] width 128 height 23
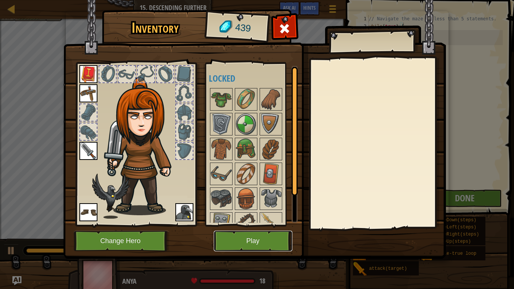
click at [276, 225] on button "Play" at bounding box center [253, 241] width 79 height 21
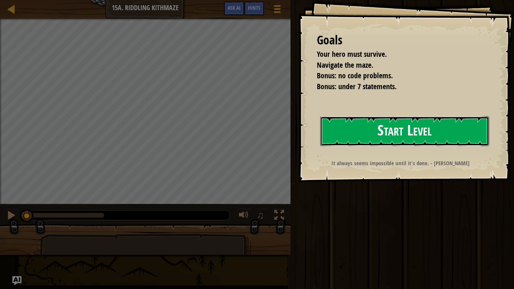
click at [386, 136] on button "Start Level" at bounding box center [404, 131] width 169 height 30
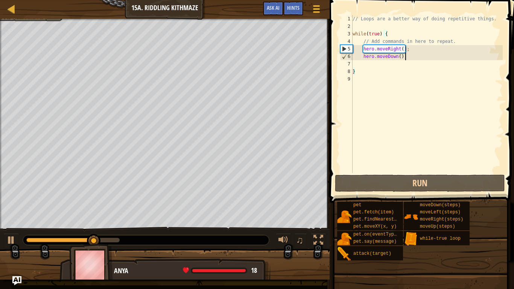
click at [407, 59] on div "// Loops are a better way of doing repetitive things. while ( true ) { // Add c…" at bounding box center [427, 101] width 152 height 173
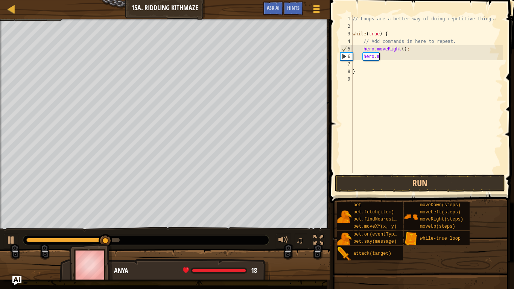
type textarea "h"
click at [424, 48] on div "// Loops are a better way of doing repetitive things. while ( true ) { // Add c…" at bounding box center [427, 101] width 152 height 173
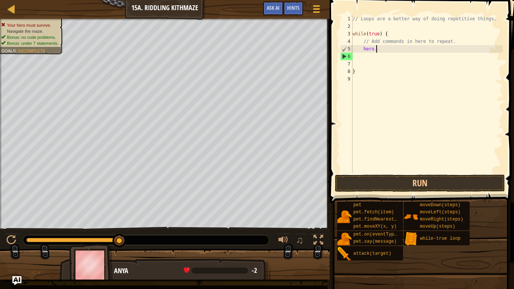
type textarea "h"
click at [400, 38] on div "// Loops are a better way of doing repetitive things. while ( true ) { // Add c…" at bounding box center [427, 101] width 152 height 173
type textarea "// Add s in here to repeat."
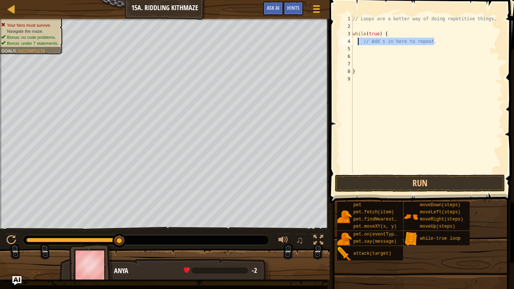
drag, startPoint x: 443, startPoint y: 43, endPoint x: 358, endPoint y: 40, distance: 84.7
click at [358, 40] on div "// Loops are a better way of doing repetitive things. while ( true ) { // Add s…" at bounding box center [427, 101] width 152 height 173
drag, startPoint x: 394, startPoint y: 32, endPoint x: 351, endPoint y: 35, distance: 43.4
click at [351, 35] on div "1 2 3 4 5 6 7 8 9 // Loops are a better way of doing repetitive things. while (…" at bounding box center [421, 94] width 164 height 158
type textarea "while(true) {"
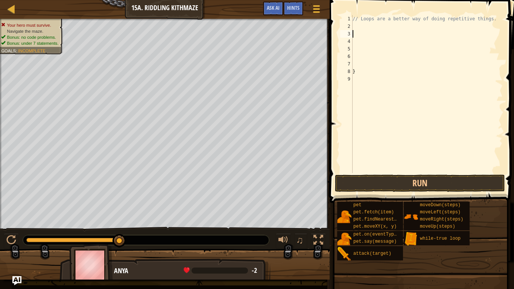
click at [361, 71] on div "// Loops are a better way of doing repetitive things. }" at bounding box center [427, 101] width 152 height 173
click at [366, 78] on div "// Loops are a better way of doing repetitive things." at bounding box center [427, 101] width 152 height 173
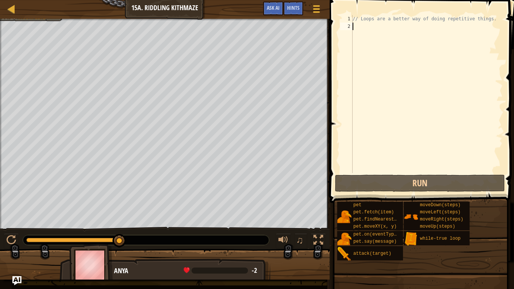
type textarea "w"
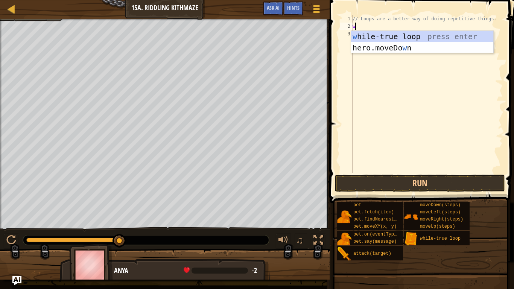
scroll to position [3, 0]
click at [390, 39] on div "w hile-true loop press enter hero.moveDo w n press enter" at bounding box center [422, 53] width 142 height 45
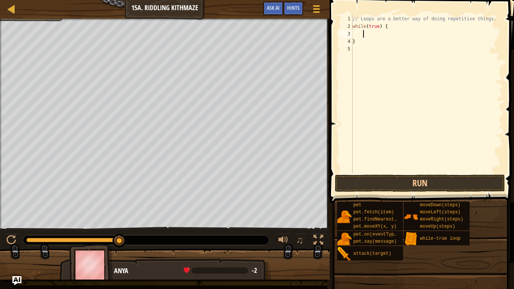
click at [369, 44] on div "// Loops are a better way of doing repetitive things. while ( true ) { }" at bounding box center [427, 101] width 152 height 173
type textarea "}"
click at [356, 33] on div "// Loops are a better way of doing repetitive things. while ( true ) {" at bounding box center [427, 101] width 152 height 173
type textarea "o"
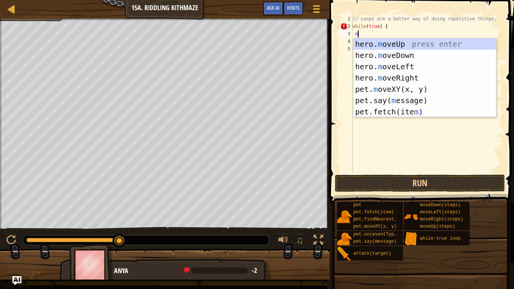
scroll to position [3, 2]
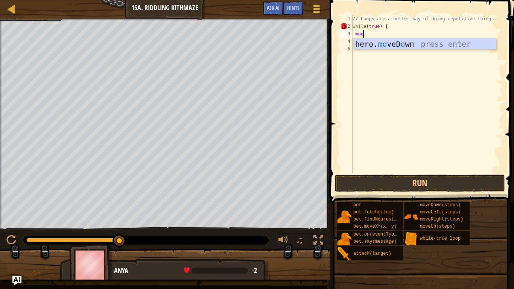
type textarea "mo"
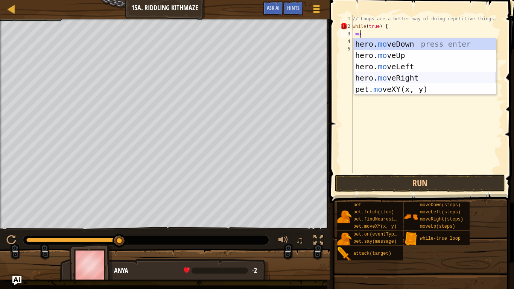
click at [392, 76] on div "hero. mo veDown press enter hero. mo veUp press enter hero. mo veLeft press ent…" at bounding box center [425, 77] width 142 height 79
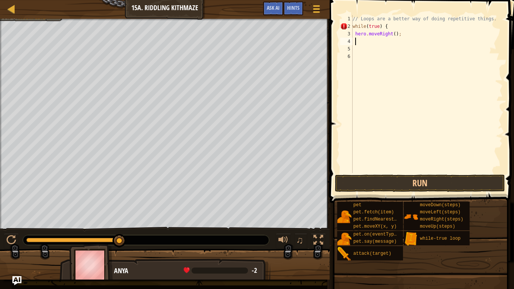
scroll to position [3, 1]
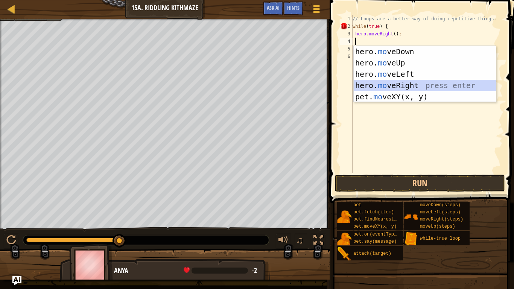
type textarea "m"
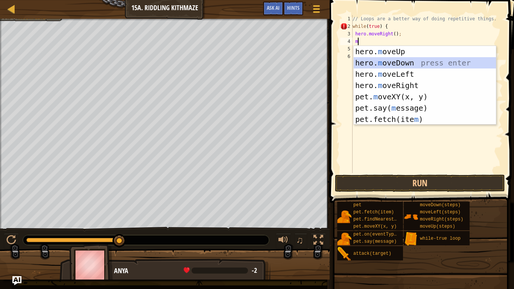
click at [391, 64] on div "hero. m oveUp press enter hero. m oveDown press enter hero. m oveLeft press ent…" at bounding box center [425, 97] width 142 height 102
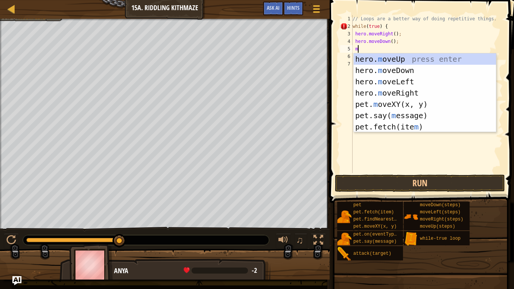
type textarea "mo"
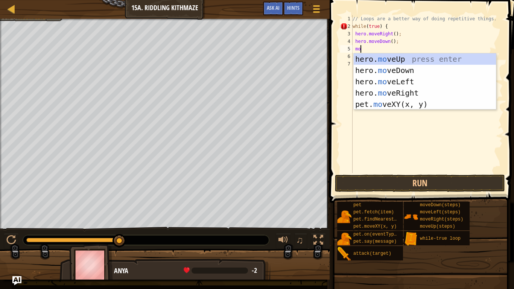
scroll to position [3, 2]
click at [396, 91] on div "hero. mo veUp press enter hero. mo veDown press enter hero. mo veLeft press ent…" at bounding box center [425, 92] width 142 height 79
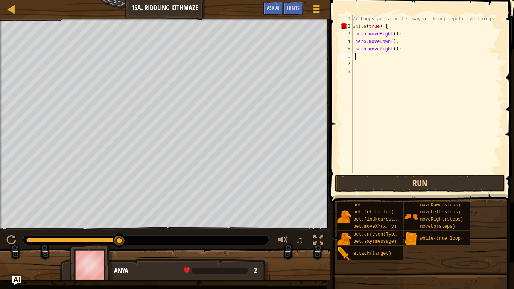
scroll to position [3, 1]
click at [395, 50] on div "// Loops are a better way of doing repetitive things. while ( true ) { hero . m…" at bounding box center [427, 101] width 152 height 173
type textarea "hero.moveRight(2);"
click at [376, 55] on div "// Loops are a better way of doing repetitive things. while ( true ) { hero . m…" at bounding box center [427, 101] width 152 height 173
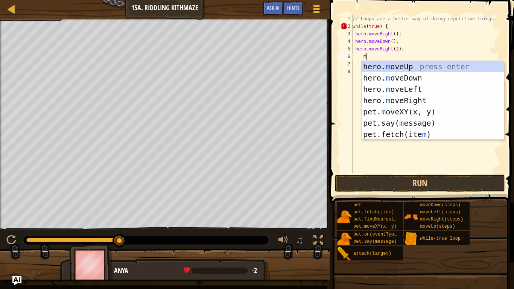
type textarea "mo"
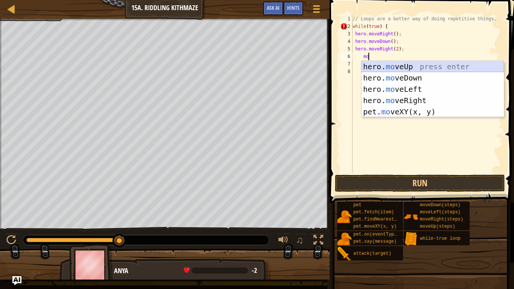
click at [391, 68] on div "hero. mo veUp press enter hero. mo veDown press enter hero. mo veLeft press ent…" at bounding box center [432, 100] width 142 height 79
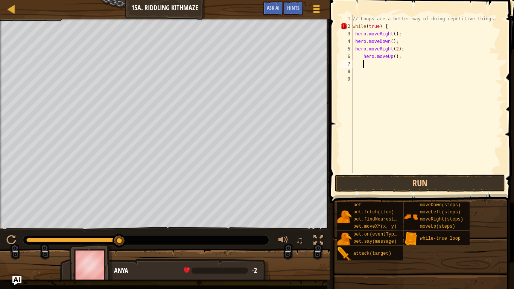
scroll to position [3, 1]
click at [360, 58] on div "// Loops are a better way of doing repetitive things. while ( true ) { hero . m…" at bounding box center [427, 101] width 152 height 173
click at [360, 57] on div "// Loops are a better way of doing repetitive things. while ( true ) { hero . m…" at bounding box center [427, 101] width 152 height 173
type textarea "hero.moveUp();"
click at [370, 77] on div "// Loops are a better way of doing repetitive things. while ( true ) { hero . m…" at bounding box center [427, 101] width 152 height 173
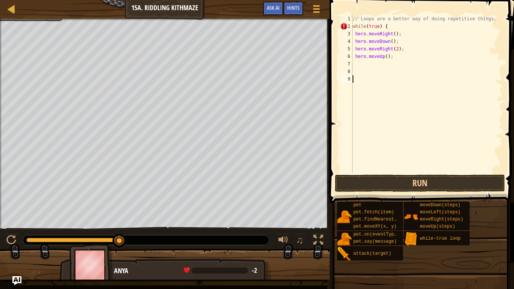
scroll to position [3, 0]
click at [395, 59] on div "// Loops are a better way of doing repetitive things. while ( true ) { hero . m…" at bounding box center [427, 101] width 152 height 173
type textarea "hero.moveUp();"
click at [364, 67] on div "// Loops are a better way of doing repetitive things. while ( true ) { hero . m…" at bounding box center [427, 101] width 152 height 173
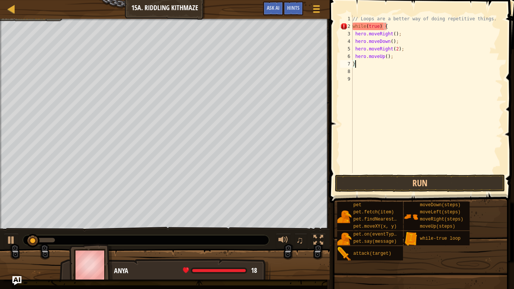
scroll to position [3, 2]
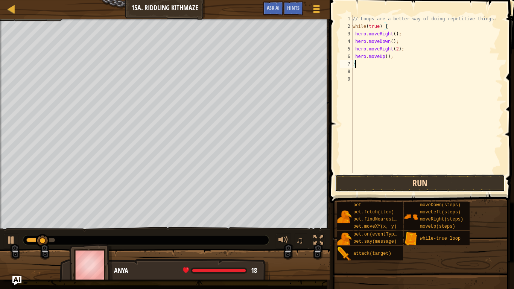
click at [404, 179] on button "Run" at bounding box center [420, 183] width 170 height 17
type textarea "}"
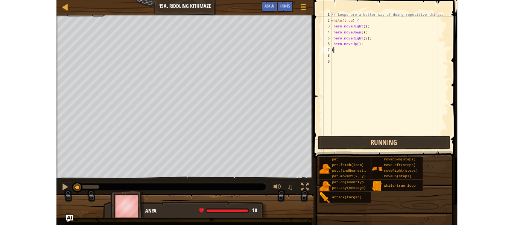
scroll to position [3, 0]
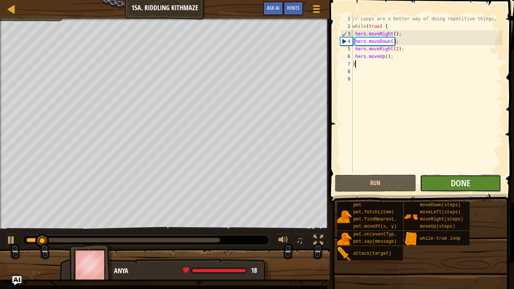
click at [428, 187] on button "Done" at bounding box center [460, 183] width 81 height 17
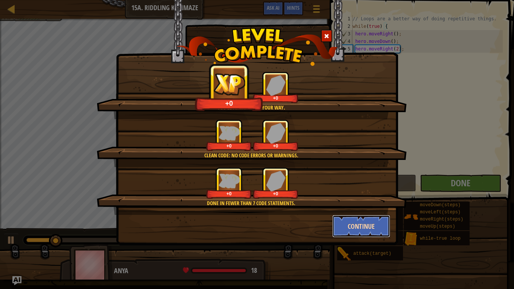
click at [355, 224] on button "Continue" at bounding box center [361, 226] width 58 height 23
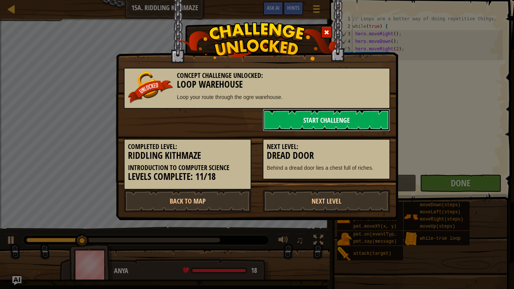
click at [316, 120] on link "Start Challenge" at bounding box center [327, 120] width 128 height 23
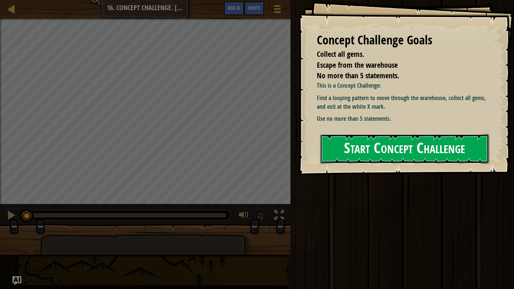
click at [372, 159] on button "Start Concept Challenge" at bounding box center [404, 149] width 169 height 30
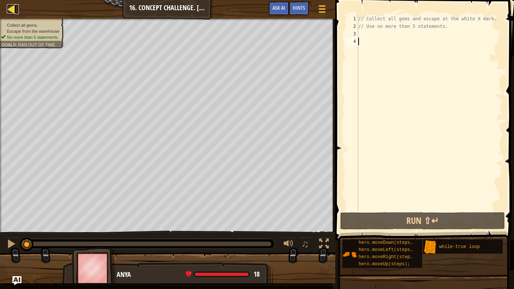
click at [9, 4] on div at bounding box center [11, 8] width 9 height 9
